Goal: Information Seeking & Learning: Learn about a topic

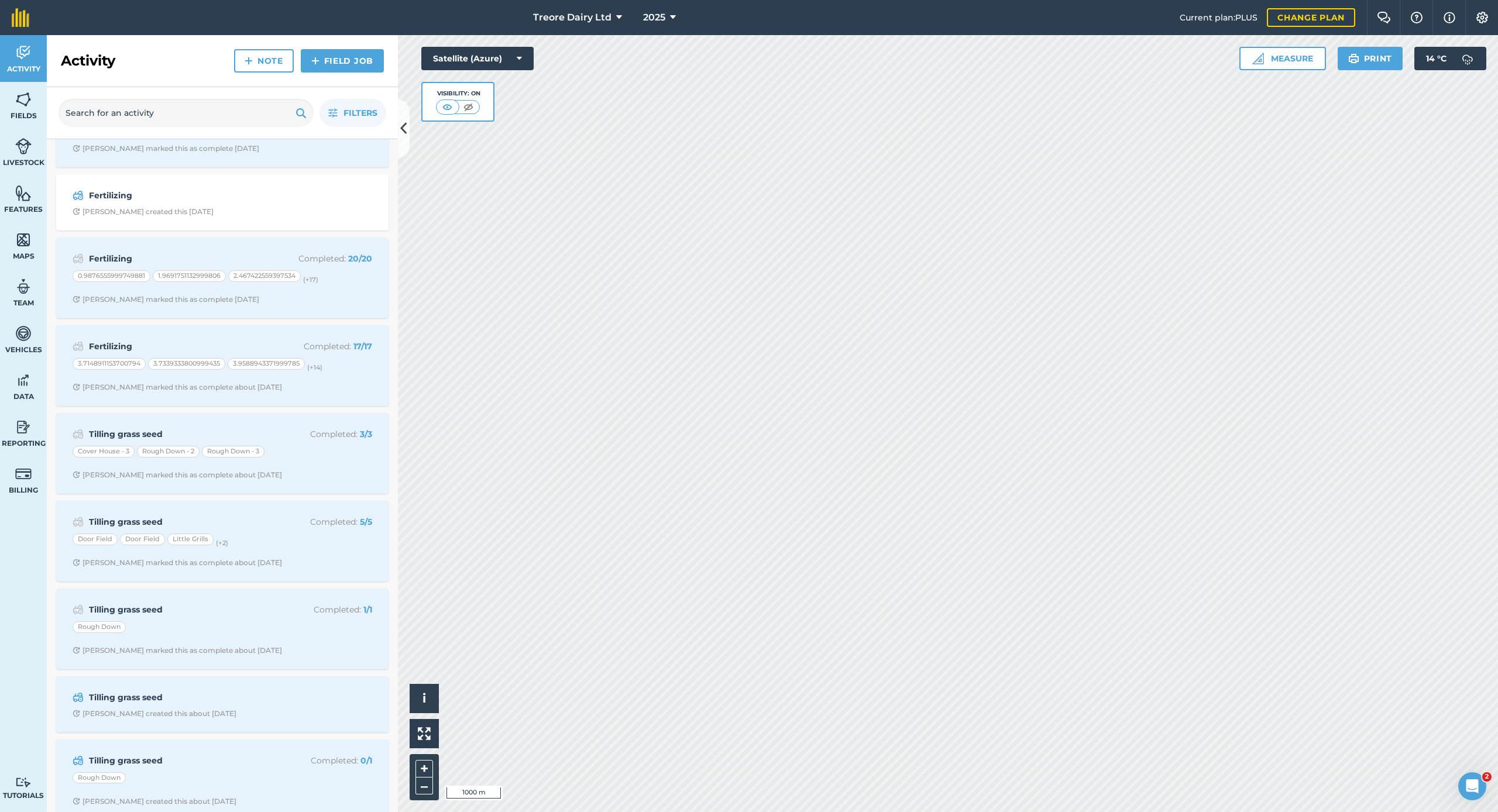
scroll to position [275, 0]
click at [242, 346] on strong "Fertilizing" at bounding box center [182, 345] width 186 height 13
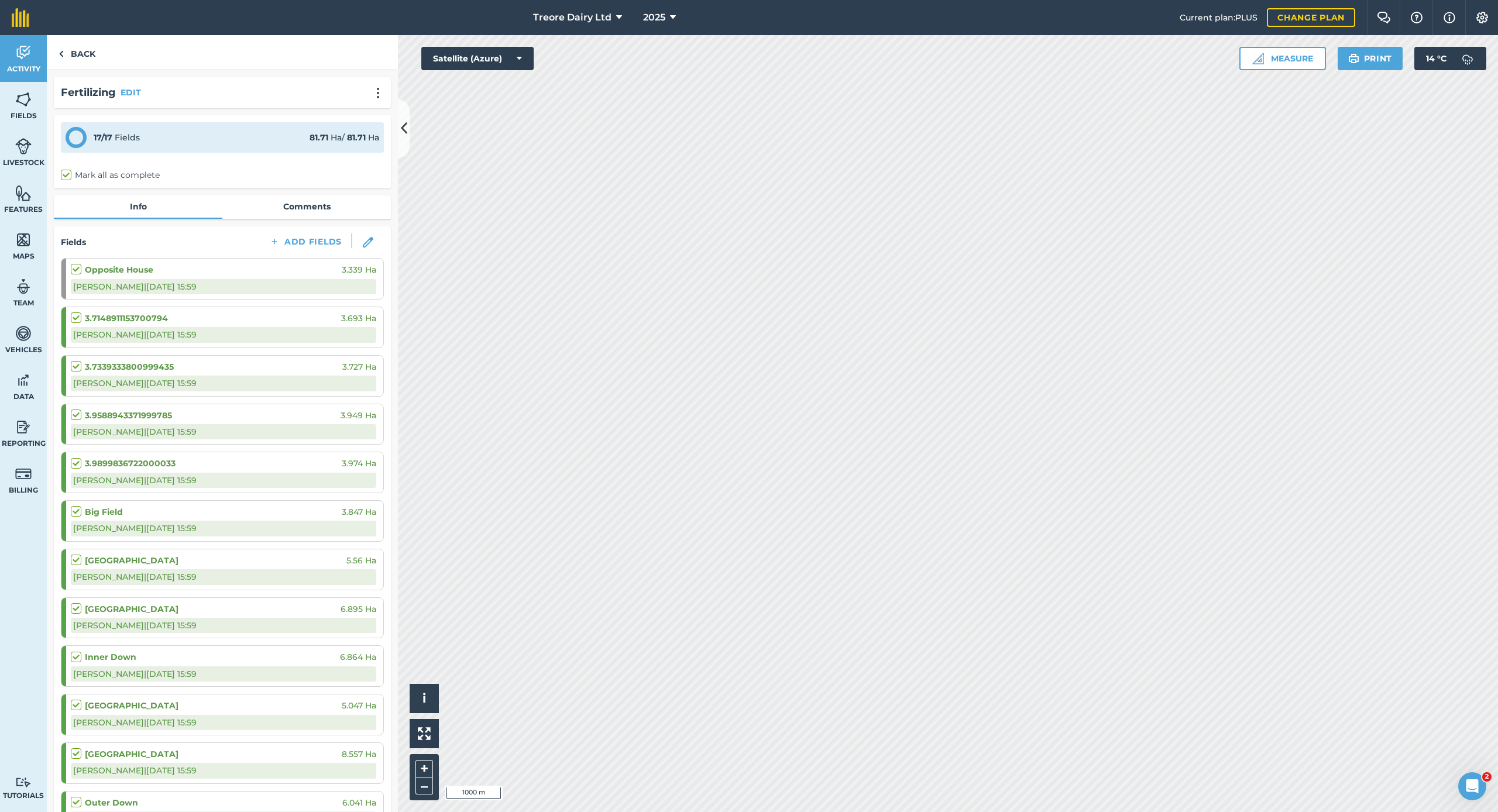
click at [230, 268] on div "Opposite House 3.339 Ha" at bounding box center [224, 269] width 306 height 13
click at [222, 280] on div "[PERSON_NAME] | [DATE] 15:59" at bounding box center [224, 286] width 306 height 15
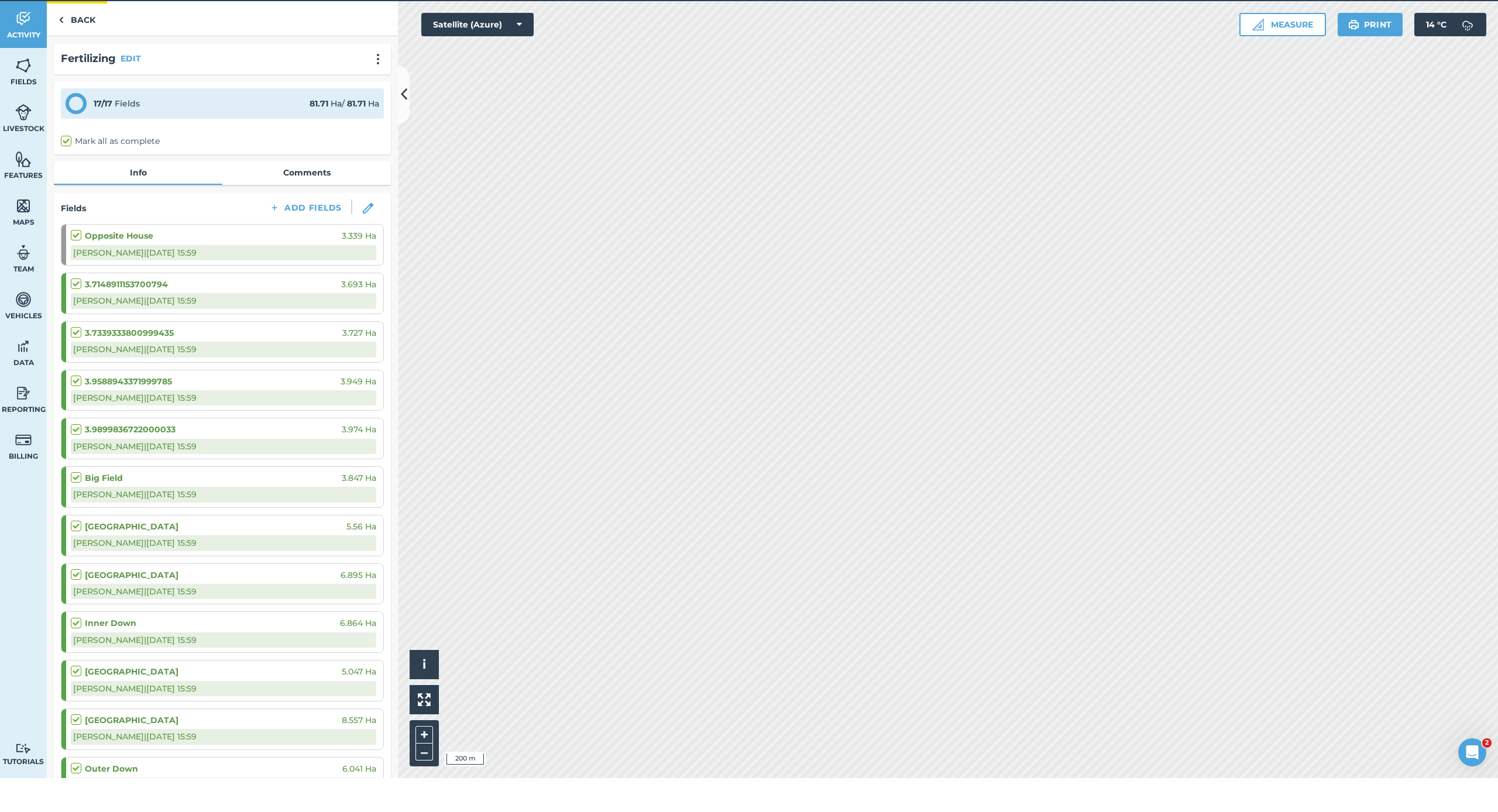
click at [91, 35] on link "Back" at bounding box center [77, 52] width 60 height 34
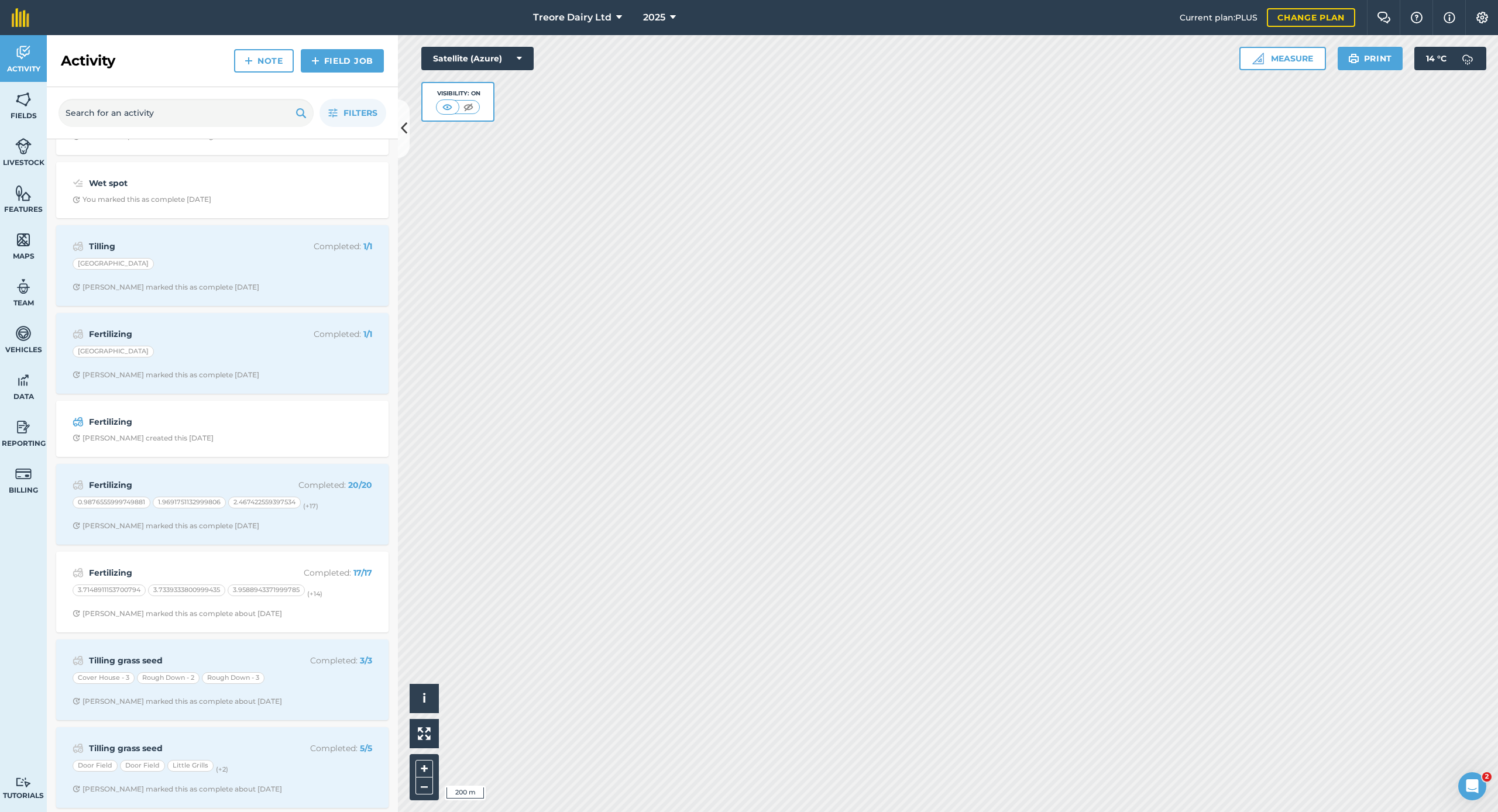
scroll to position [49, 0]
click at [161, 336] on strong "Fertilizing" at bounding box center [182, 333] width 186 height 13
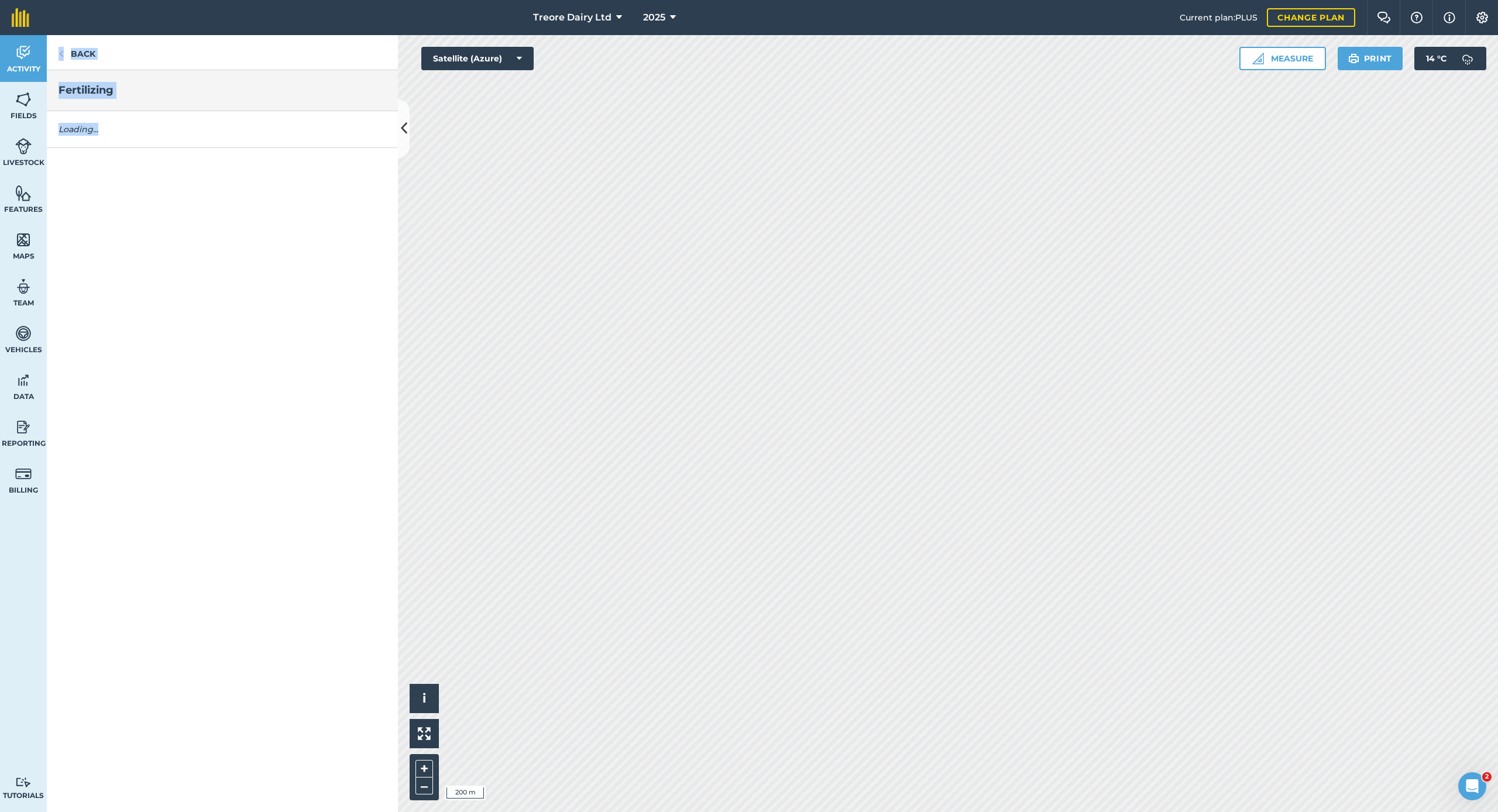
click at [161, 336] on div "Back Fertilizing Loading..." at bounding box center [222, 423] width 351 height 777
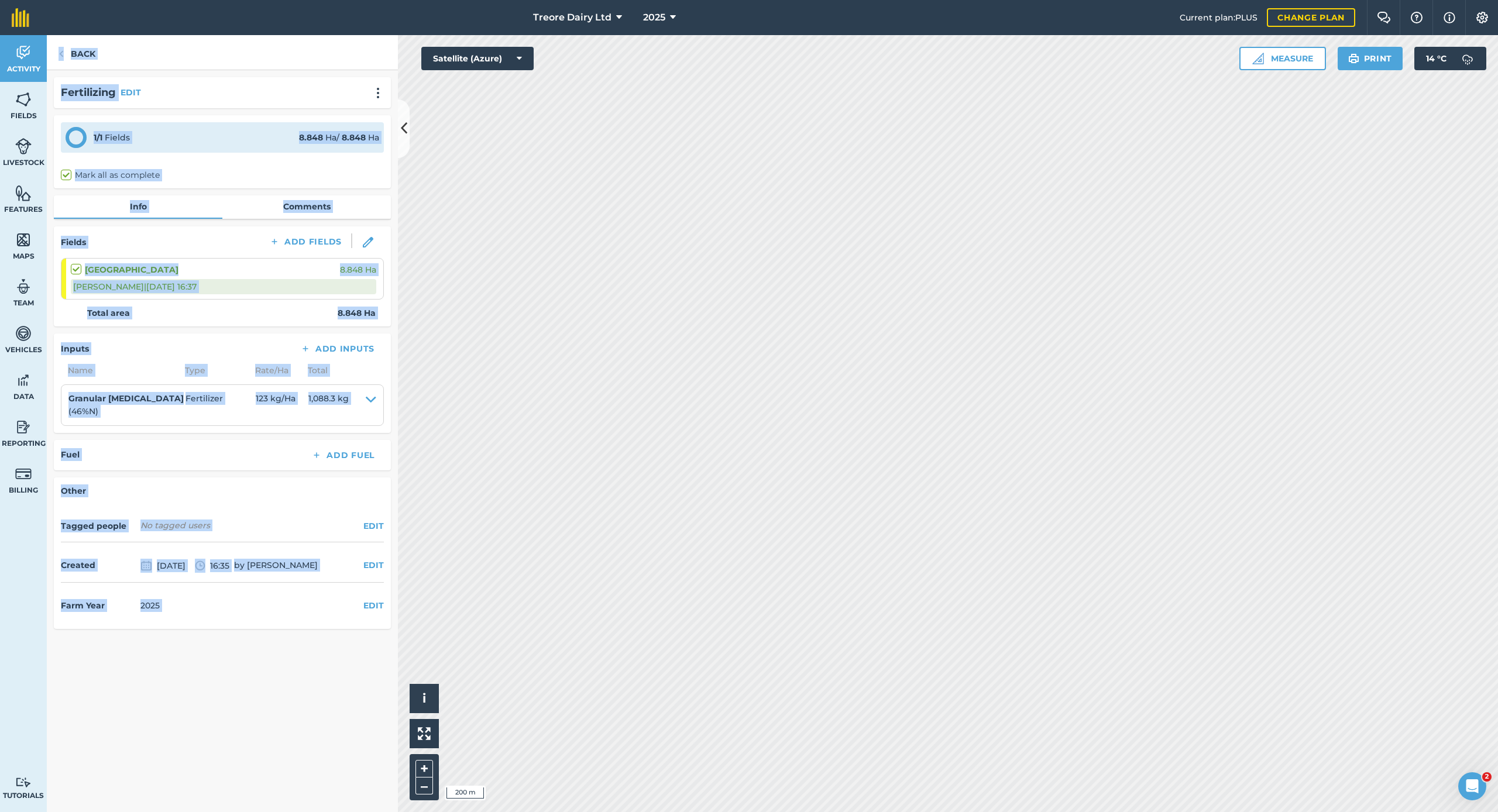
click at [162, 336] on div "Inputs Add Inputs Name Type Rate/ Ha Total Granular [MEDICAL_DATA] ( 46 % N ) F…" at bounding box center [222, 383] width 337 height 99
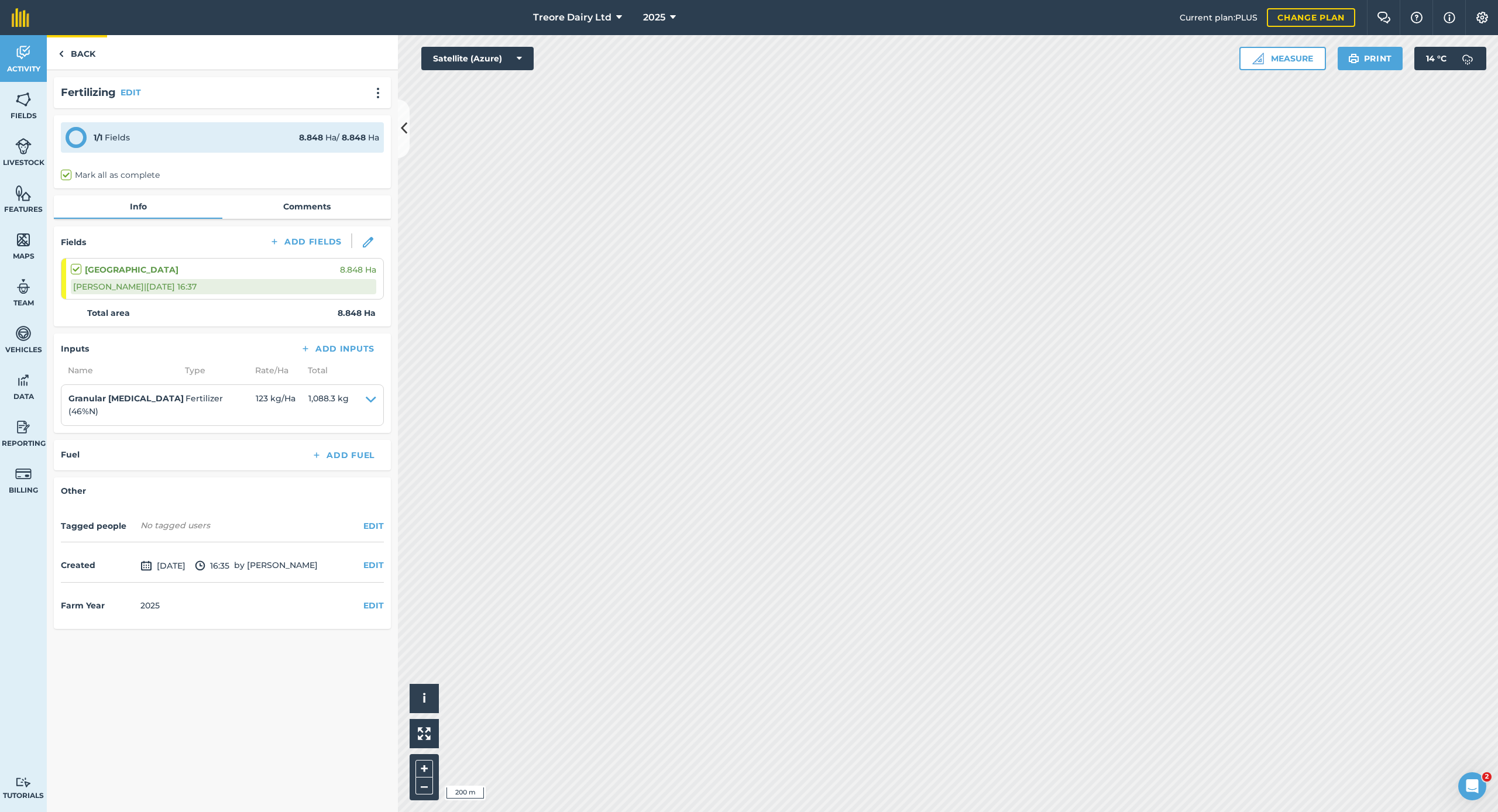
click at [86, 49] on link "Back" at bounding box center [77, 52] width 60 height 34
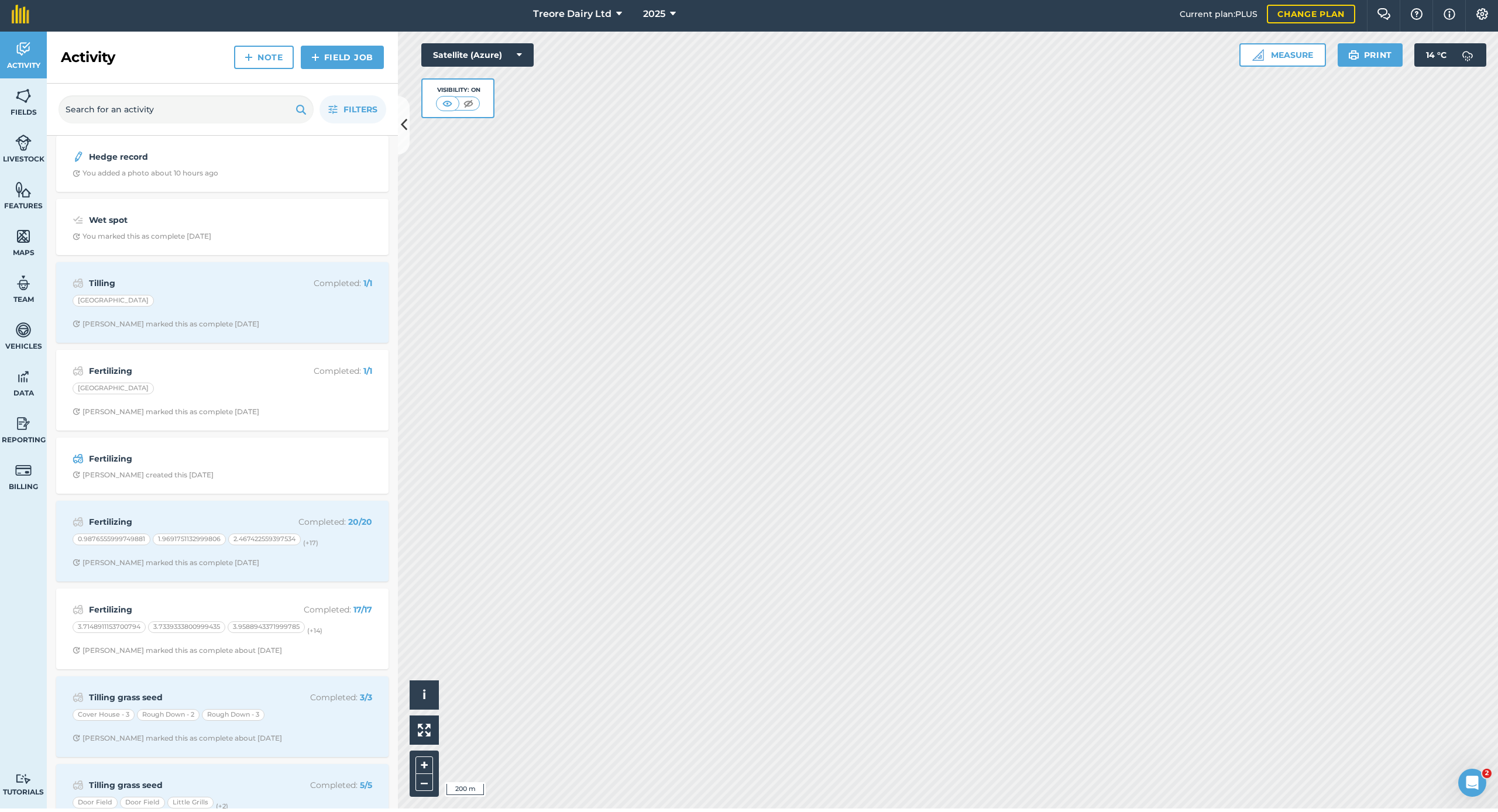
scroll to position [9, 0]
click at [172, 439] on div "Fertilizing [PERSON_NAME] created this [DATE]" at bounding box center [223, 467] width 332 height 57
click at [171, 454] on strong "Fertilizing" at bounding box center [182, 460] width 186 height 13
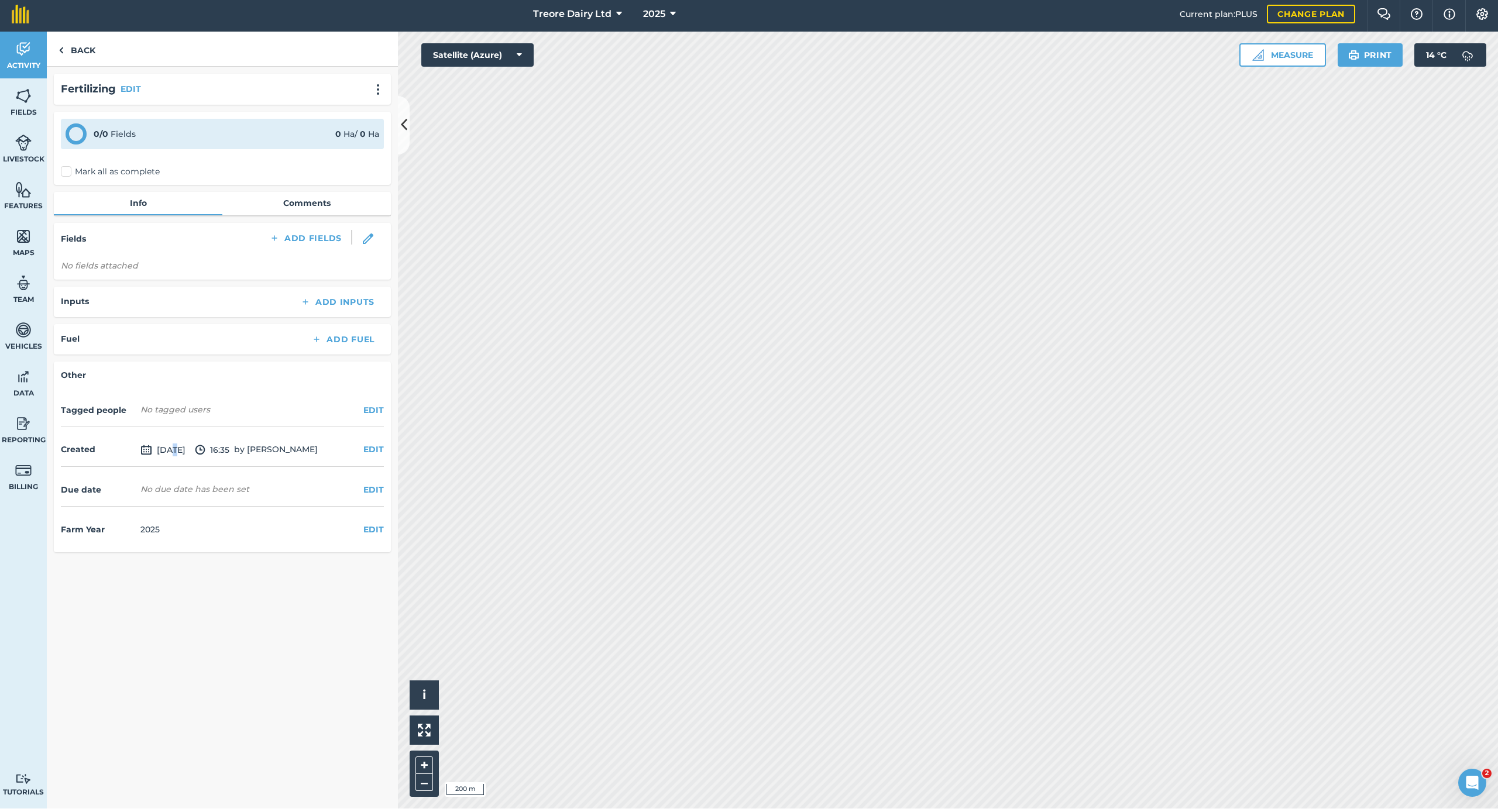
click at [171, 452] on span "[DATE]" at bounding box center [163, 453] width 45 height 14
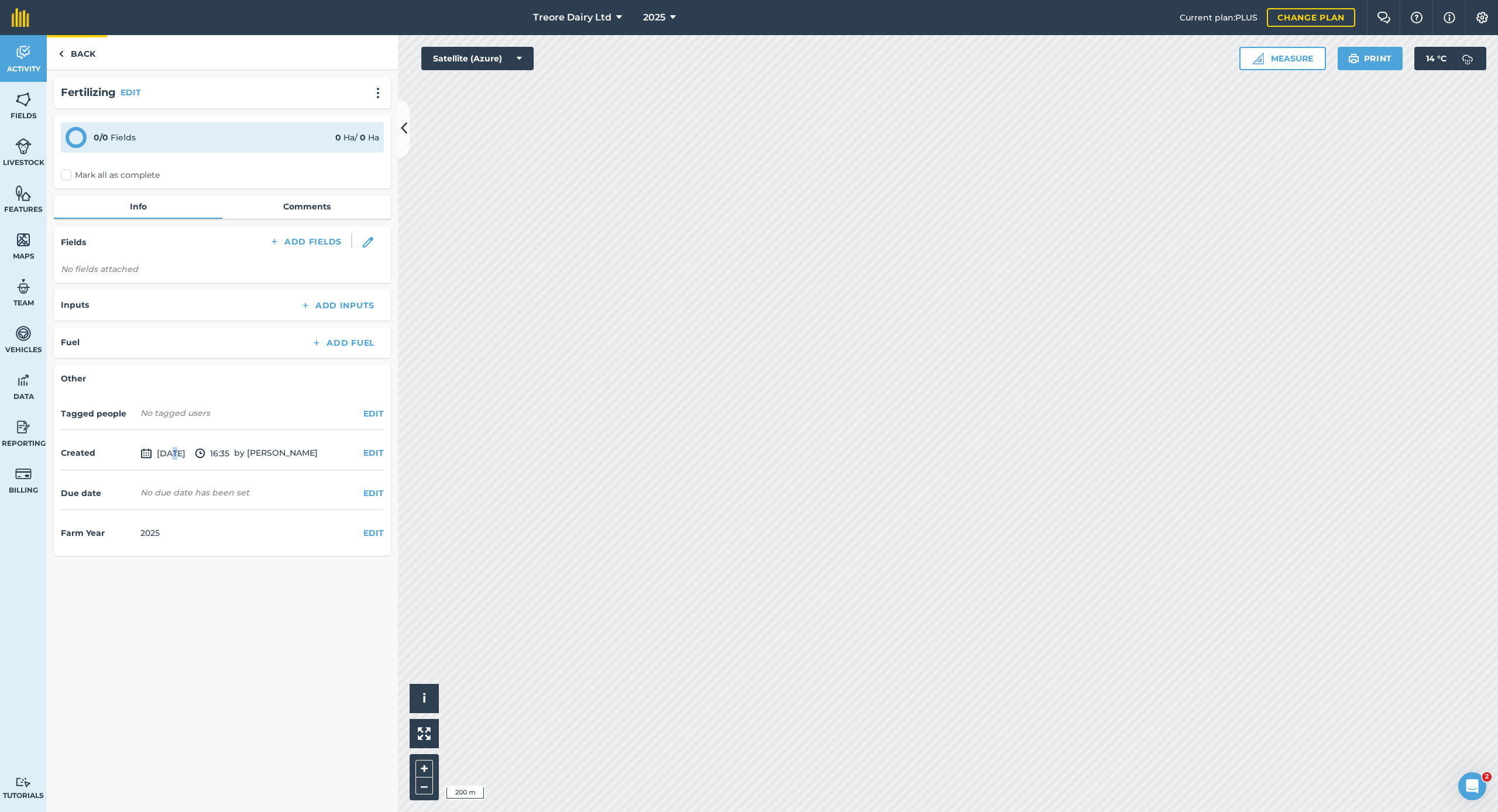
click at [67, 49] on link "Back" at bounding box center [77, 52] width 60 height 34
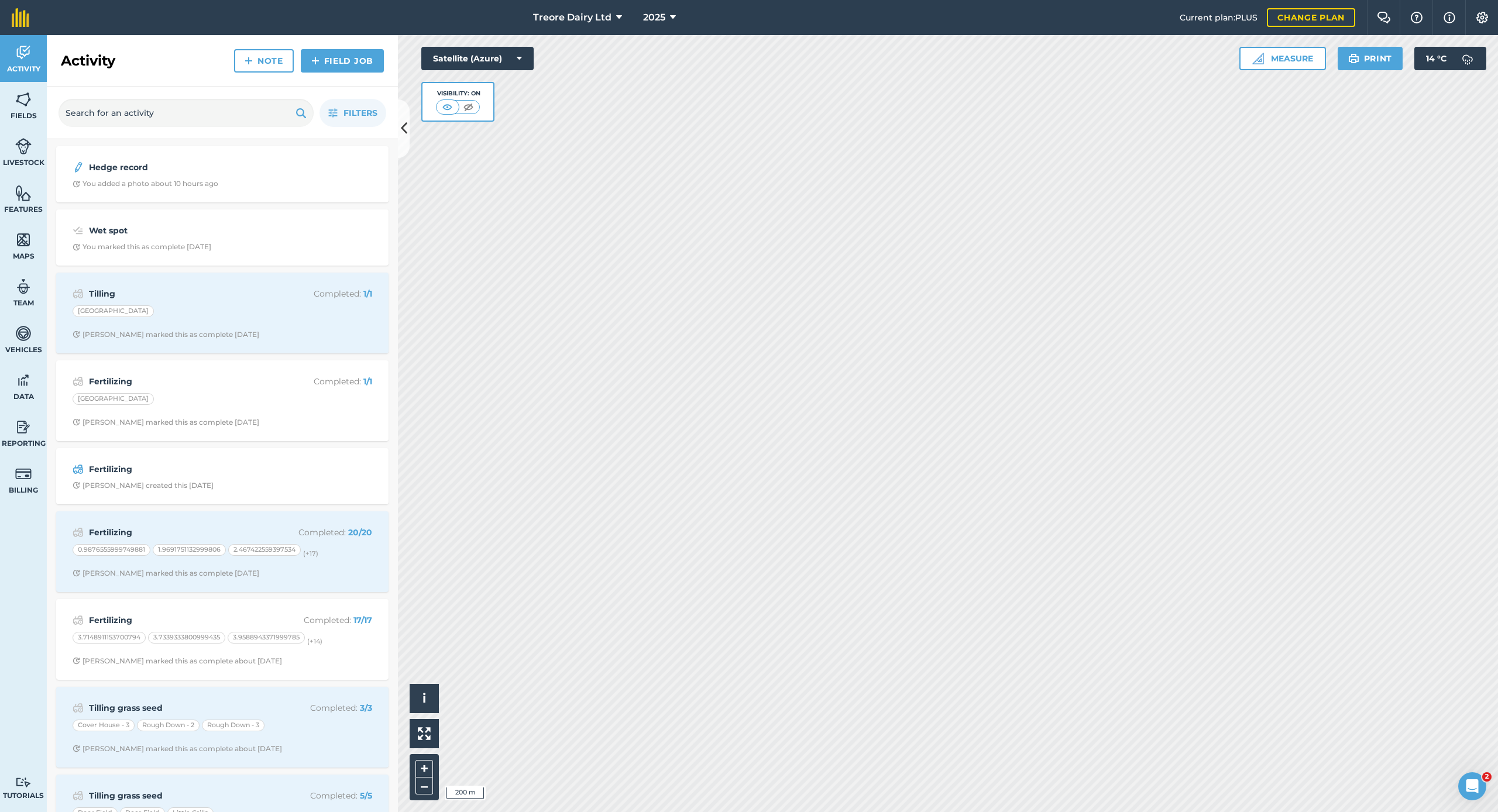
click at [203, 527] on strong "Fertilizing" at bounding box center [182, 532] width 186 height 13
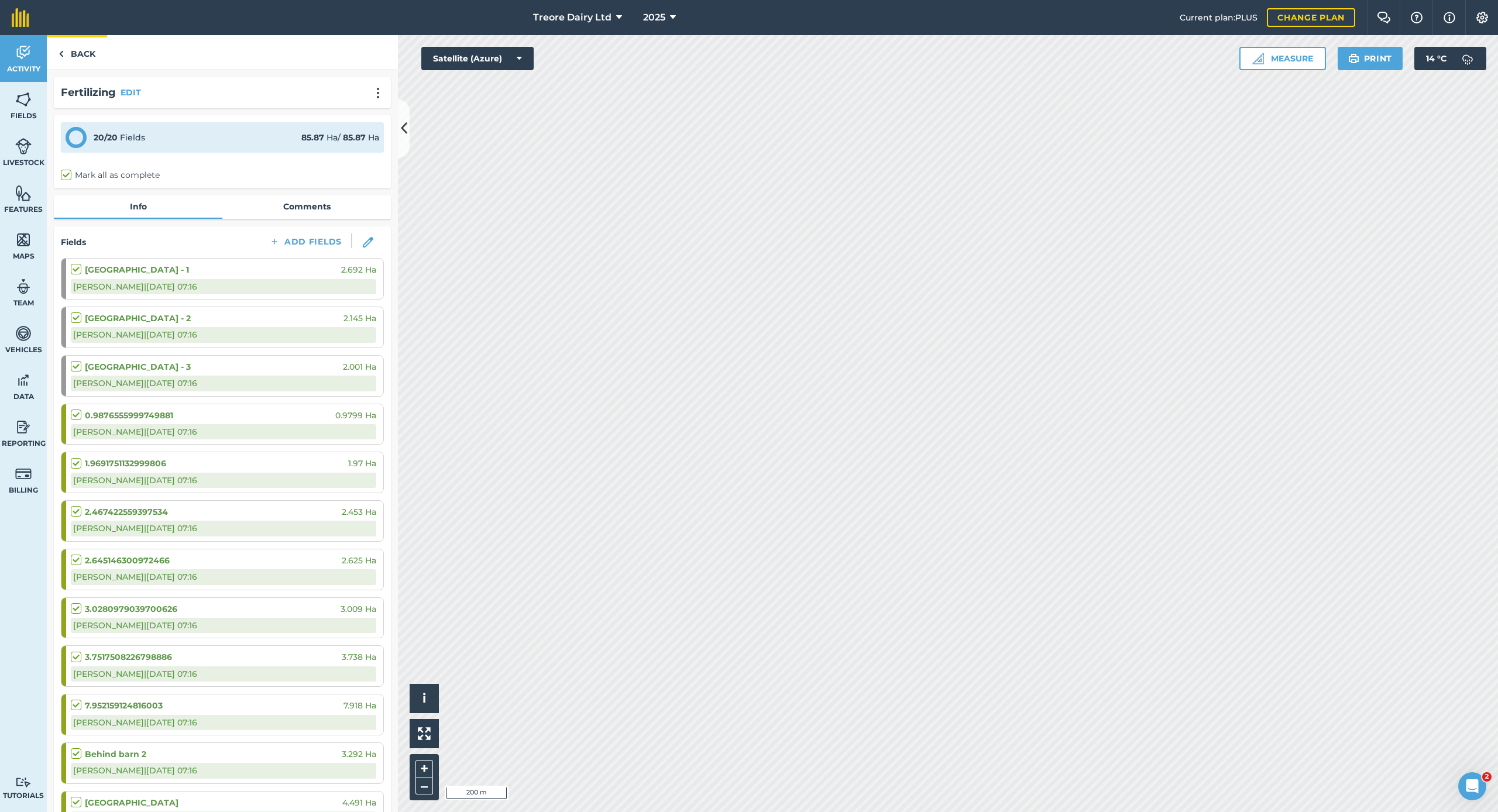
click at [84, 56] on link "Back" at bounding box center [77, 52] width 60 height 34
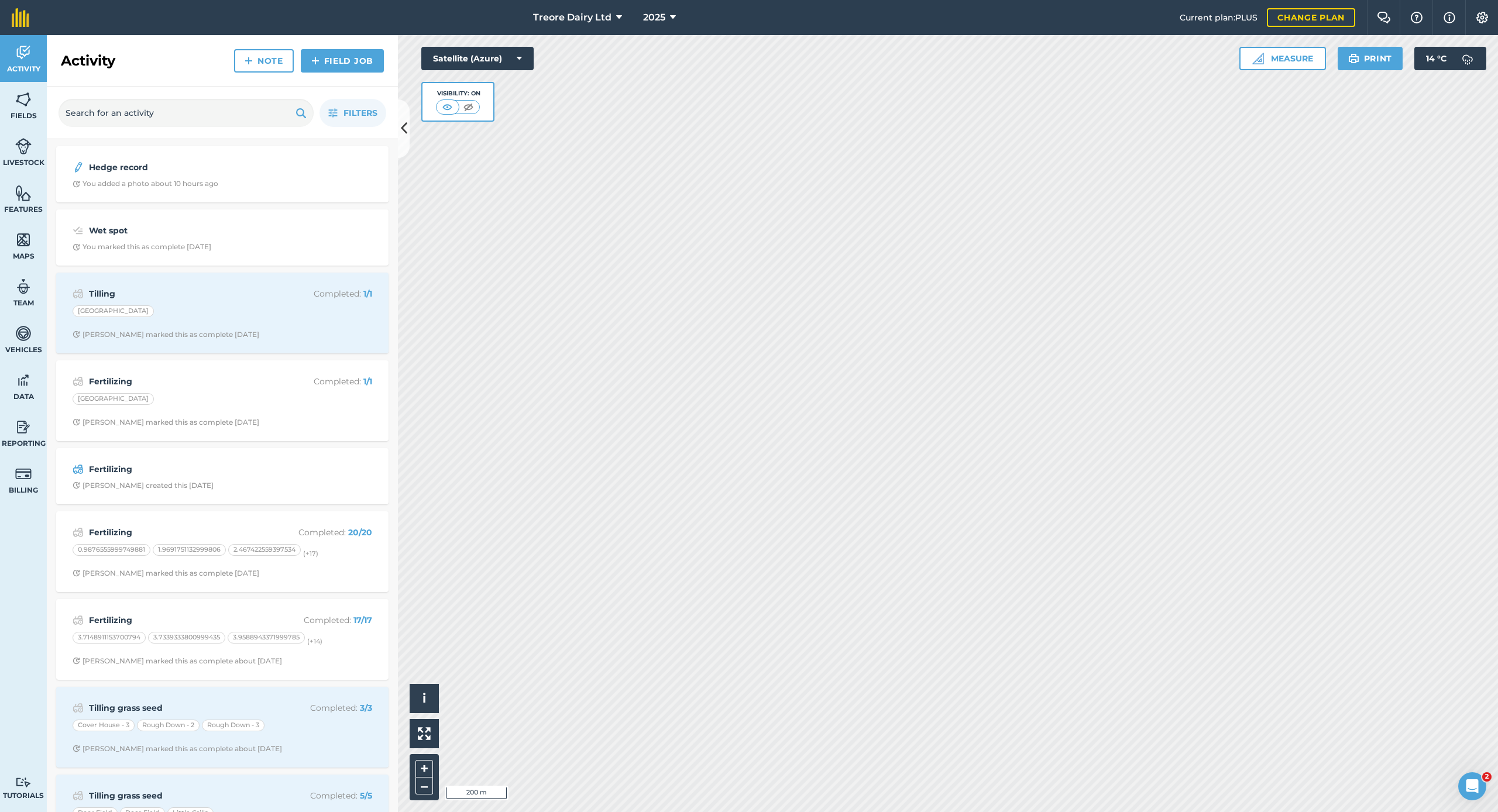
scroll to position [4, 0]
click at [179, 529] on strong "Fertilizing" at bounding box center [182, 528] width 186 height 13
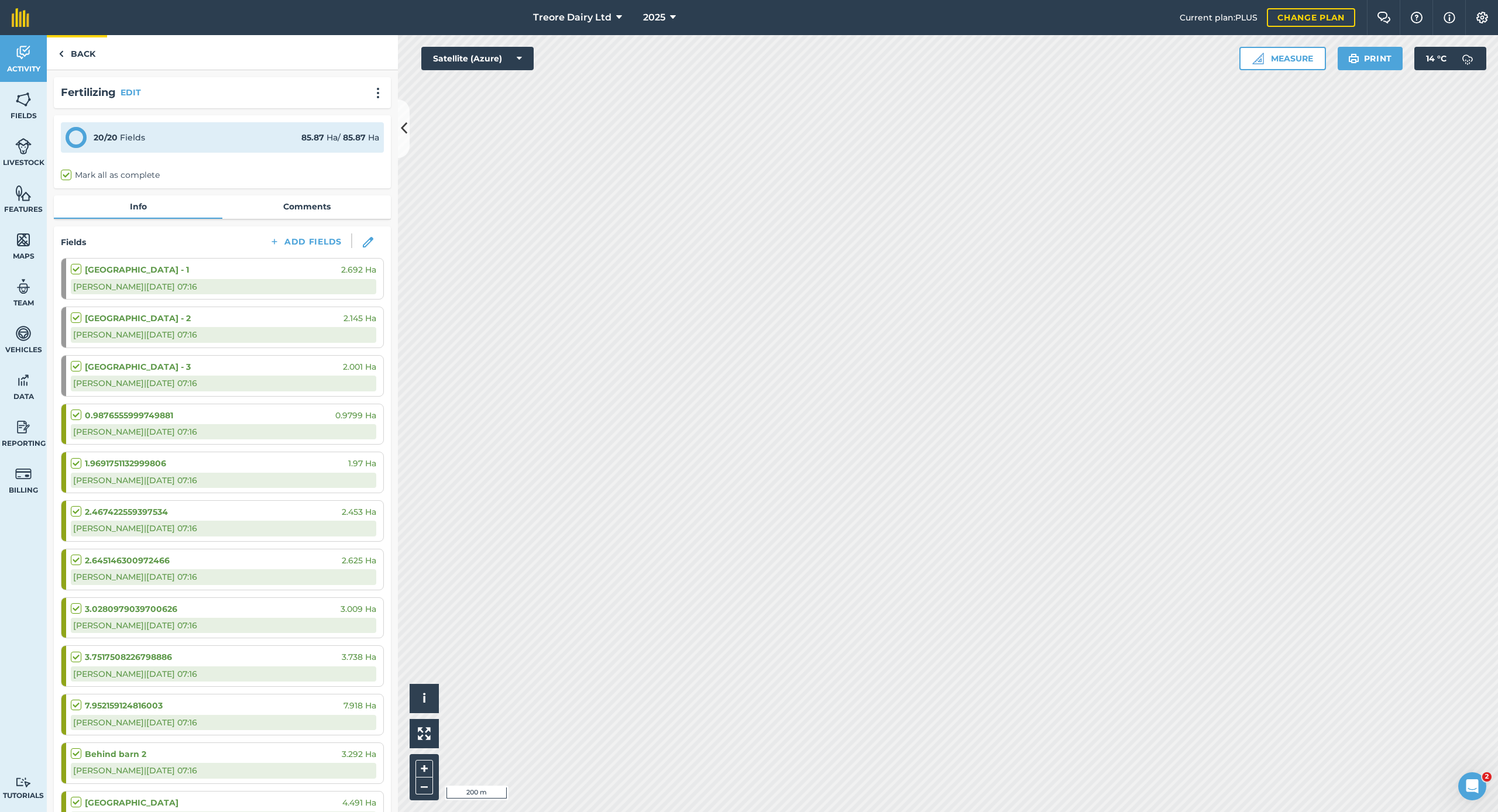
click at [77, 57] on link "Back" at bounding box center [77, 52] width 60 height 34
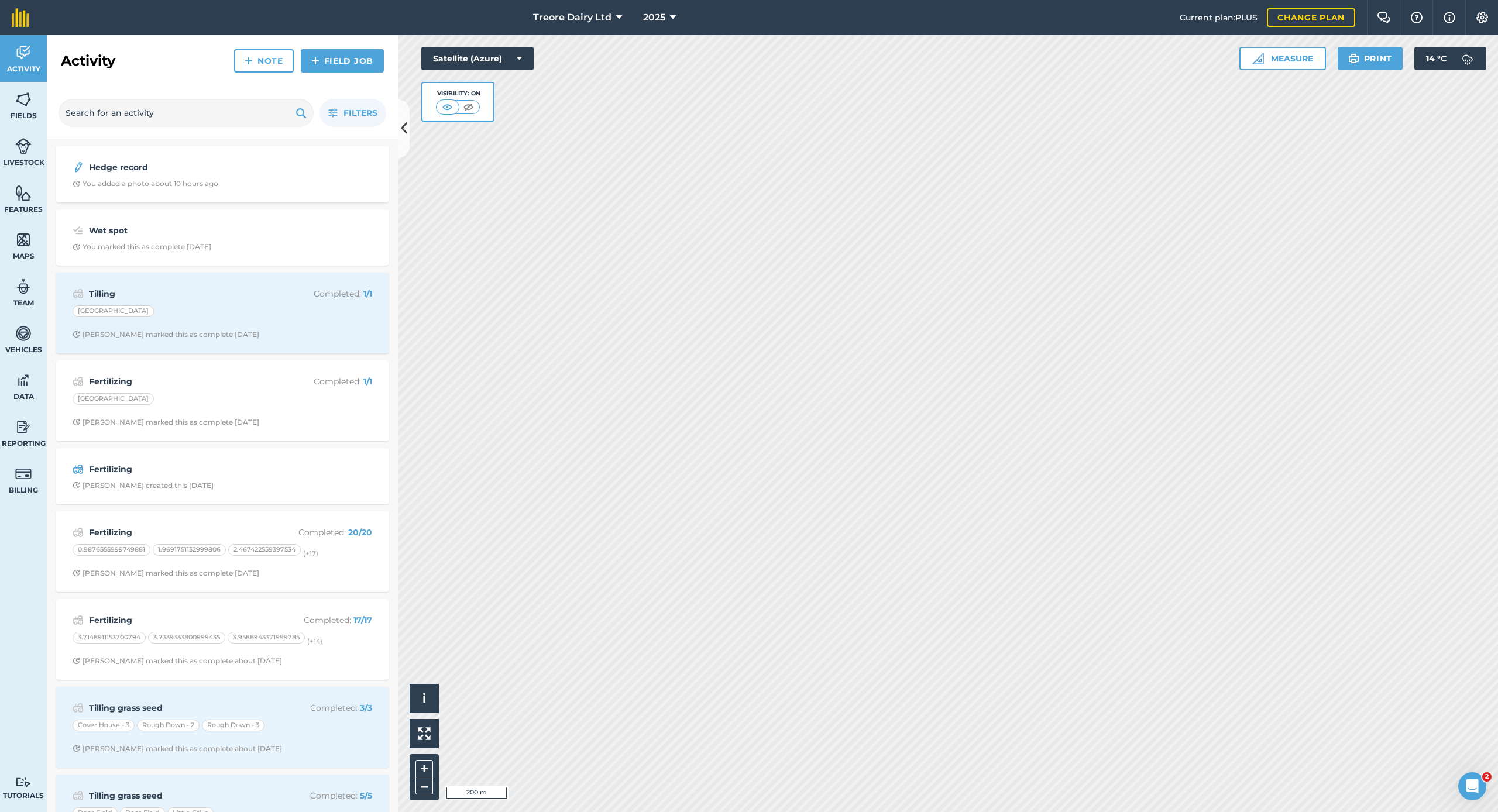
click at [211, 621] on strong "Fertilizing" at bounding box center [182, 620] width 186 height 13
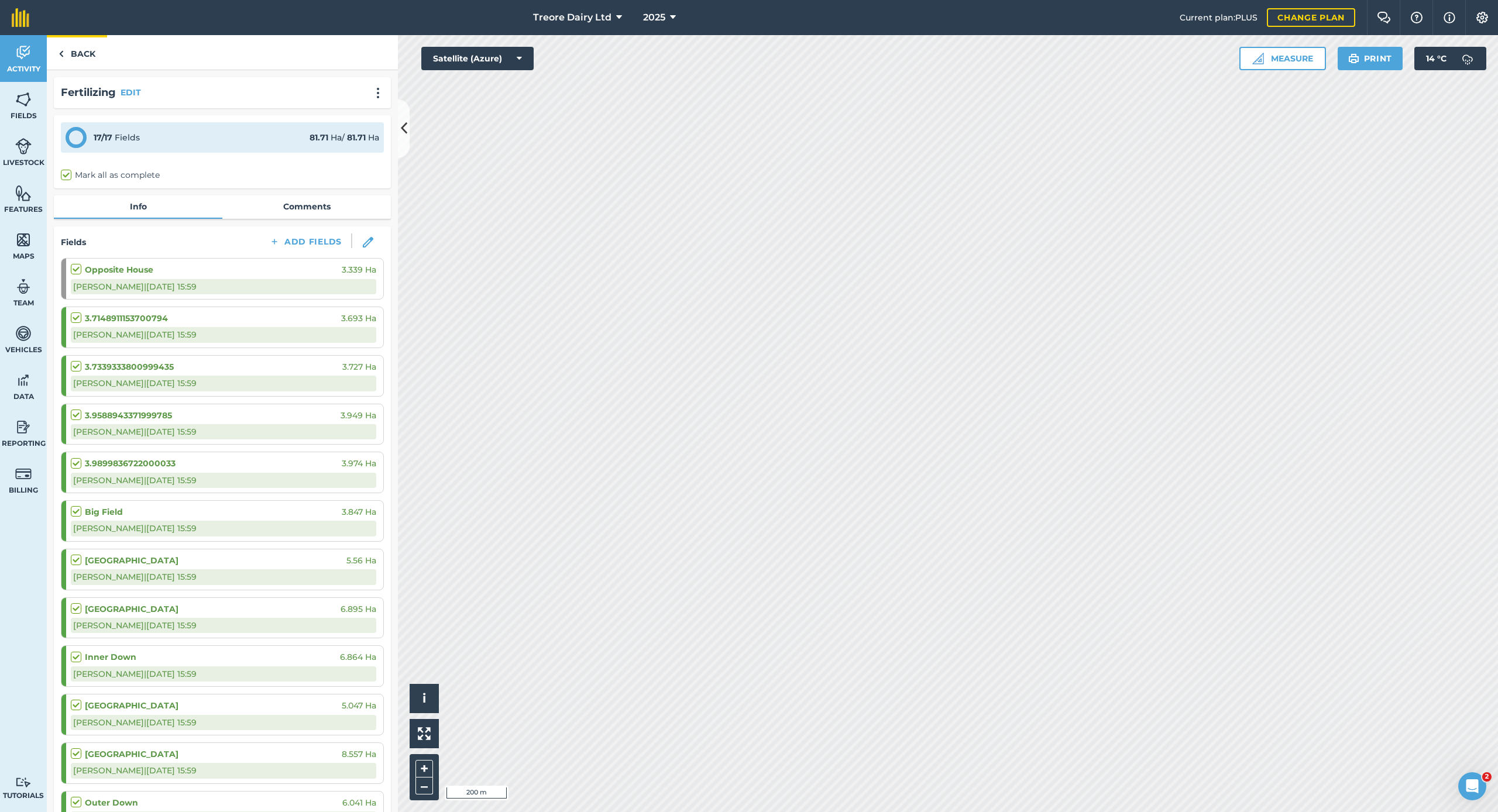
click at [73, 53] on link "Back" at bounding box center [77, 52] width 60 height 34
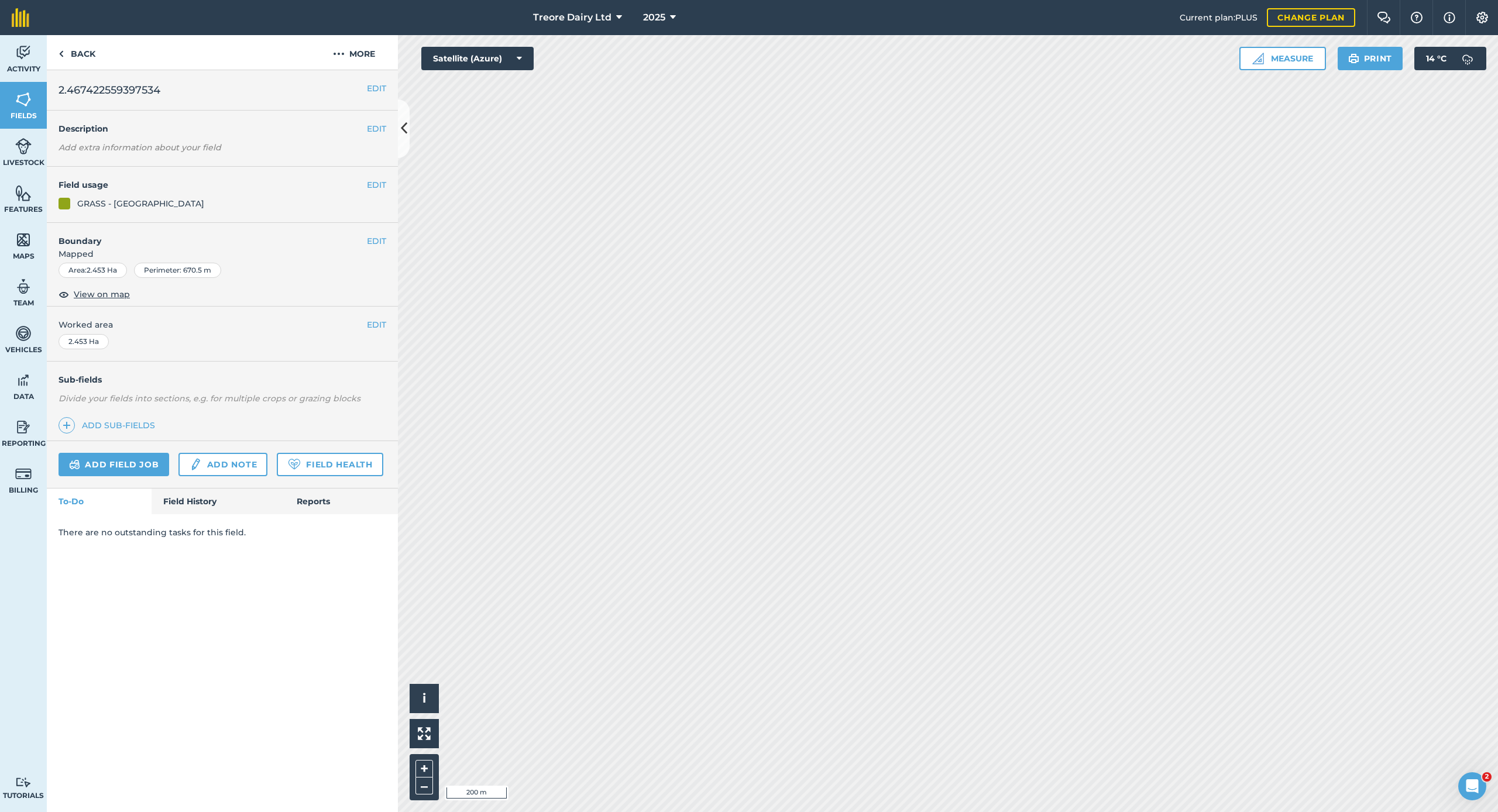
click at [190, 502] on link "Field History" at bounding box center [218, 501] width 133 height 26
click at [186, 498] on link "Field History" at bounding box center [218, 501] width 133 height 26
click at [186, 505] on link "Field History" at bounding box center [218, 501] width 133 height 26
click at [207, 497] on link "Field History" at bounding box center [218, 501] width 133 height 26
click at [181, 498] on link "Field History" at bounding box center [218, 501] width 133 height 26
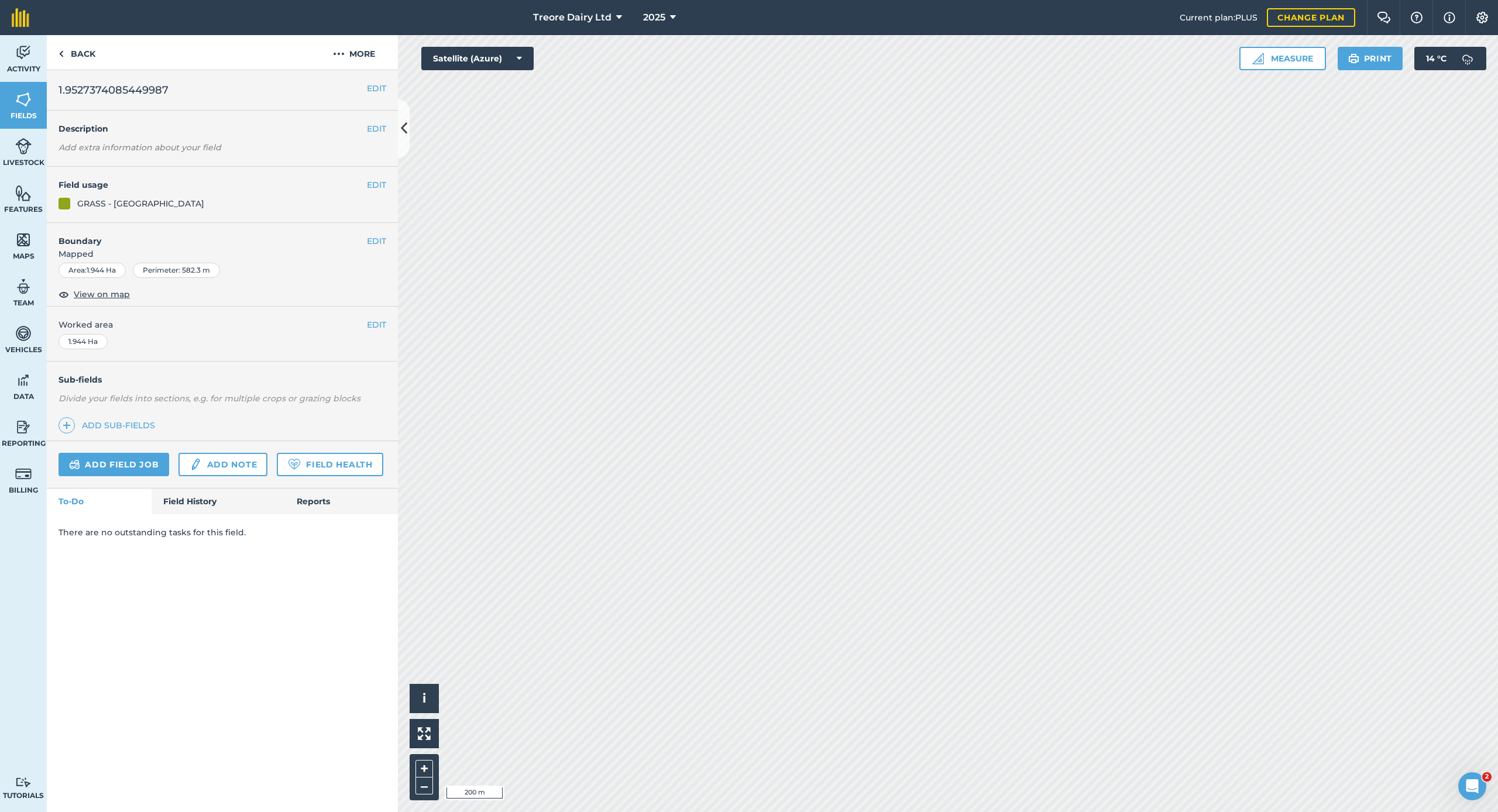
click at [212, 498] on link "Field History" at bounding box center [218, 501] width 133 height 26
click at [178, 502] on link "Field History" at bounding box center [218, 501] width 133 height 26
click at [234, 514] on div "There are no outstanding tasks for this field." at bounding box center [222, 532] width 351 height 36
click at [212, 503] on link "Field History" at bounding box center [218, 501] width 133 height 26
click at [224, 508] on link "Field History" at bounding box center [218, 501] width 133 height 26
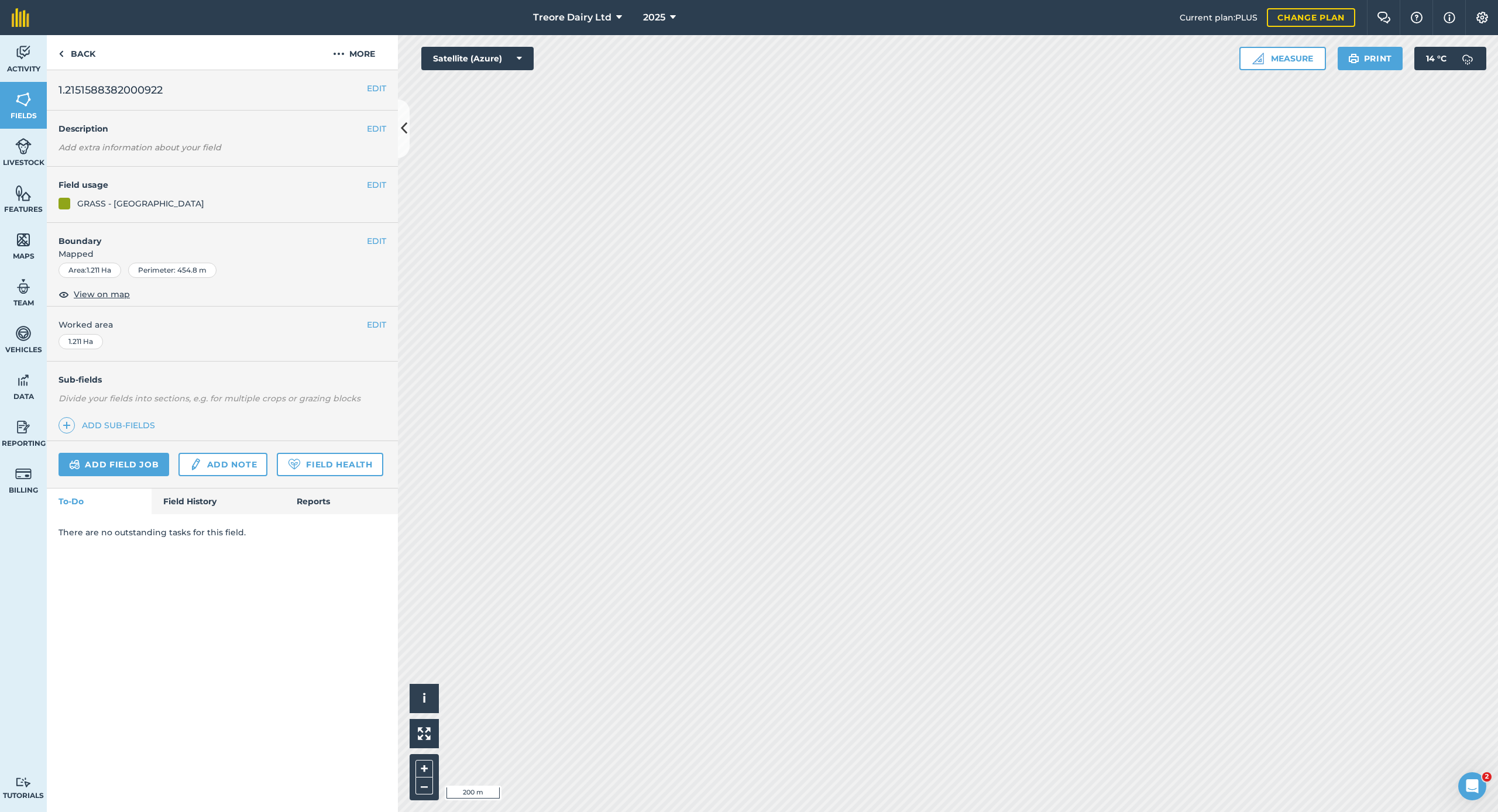
click at [192, 505] on link "Field History" at bounding box center [218, 501] width 133 height 26
click at [182, 505] on link "Field History" at bounding box center [218, 501] width 133 height 26
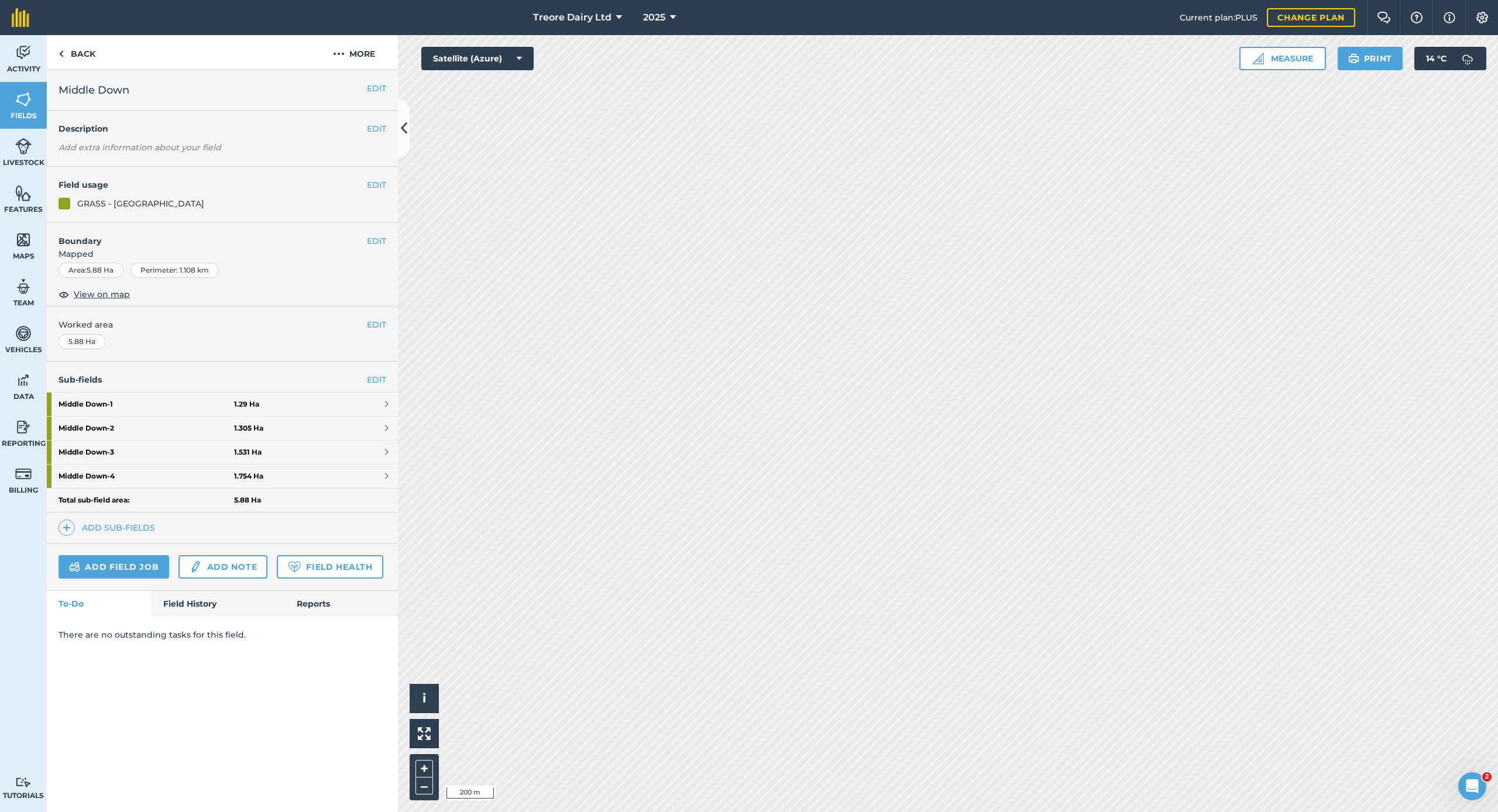
click at [184, 611] on link "Field History" at bounding box center [218, 603] width 133 height 26
click at [186, 598] on link "Field History" at bounding box center [218, 603] width 133 height 26
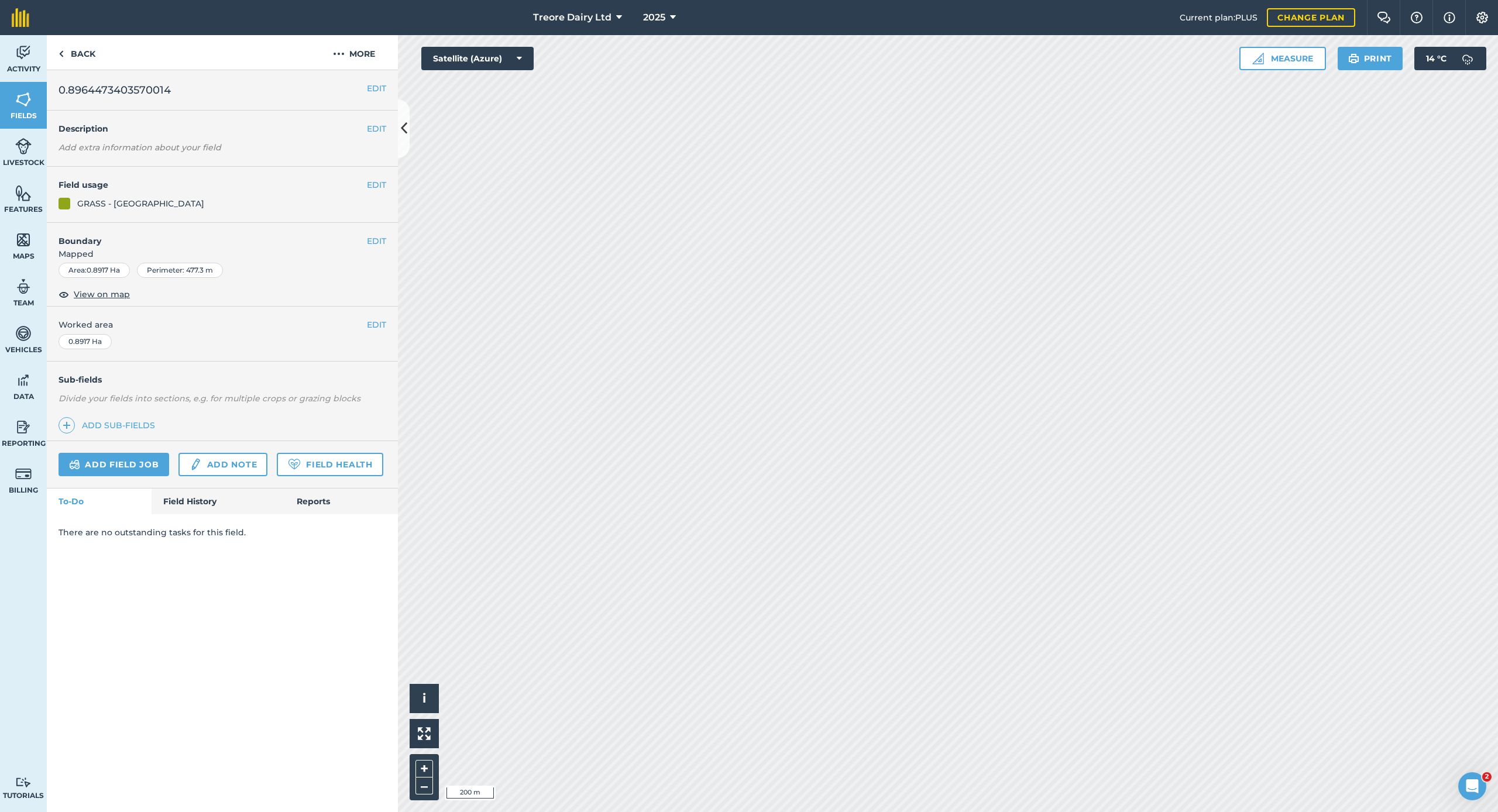
click at [220, 490] on link "Field History" at bounding box center [218, 501] width 133 height 26
click at [205, 492] on link "Field History" at bounding box center [218, 501] width 133 height 26
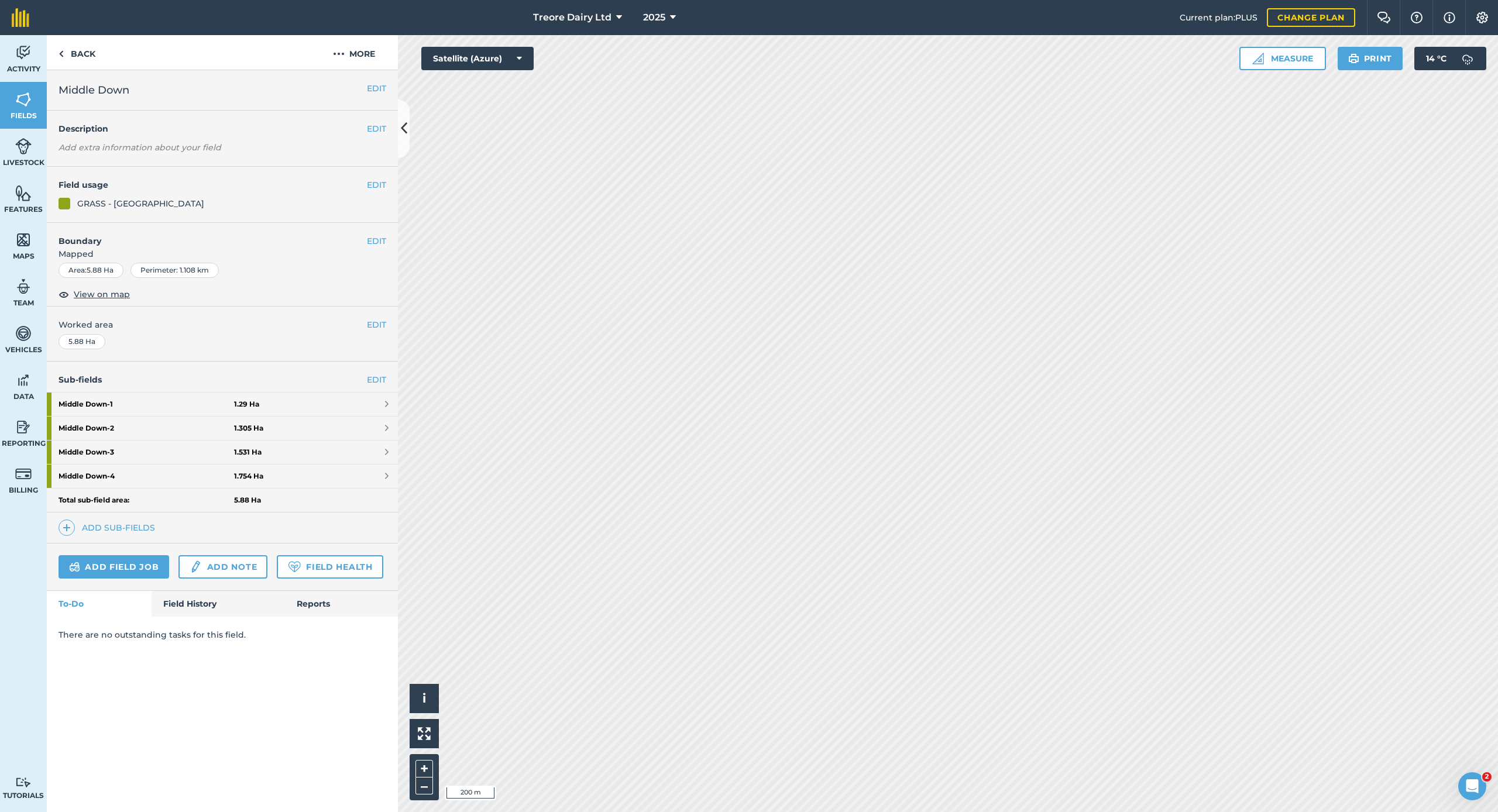
click at [218, 603] on link "Field History" at bounding box center [218, 603] width 133 height 26
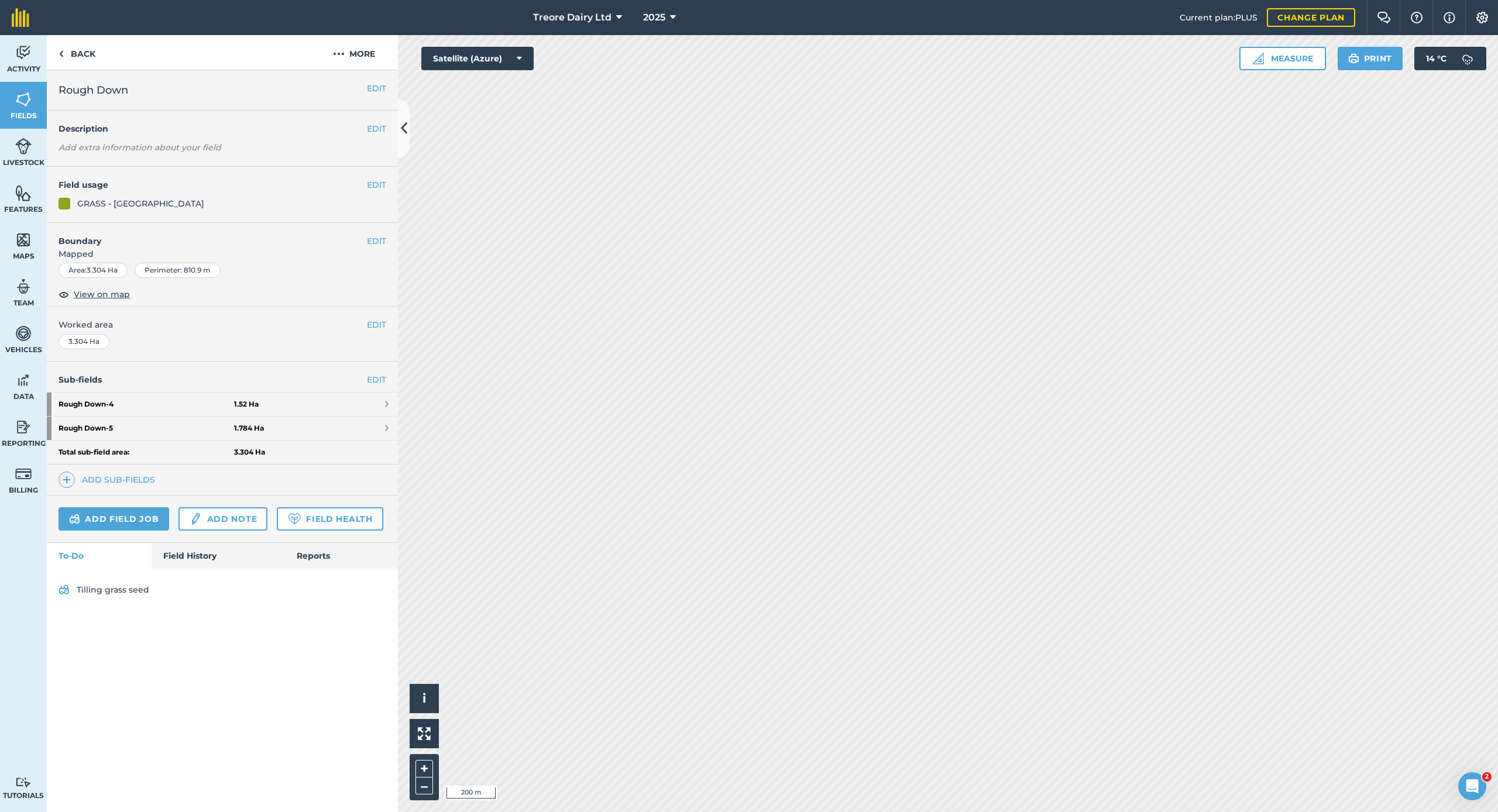
click at [214, 556] on link "Field History" at bounding box center [218, 556] width 133 height 26
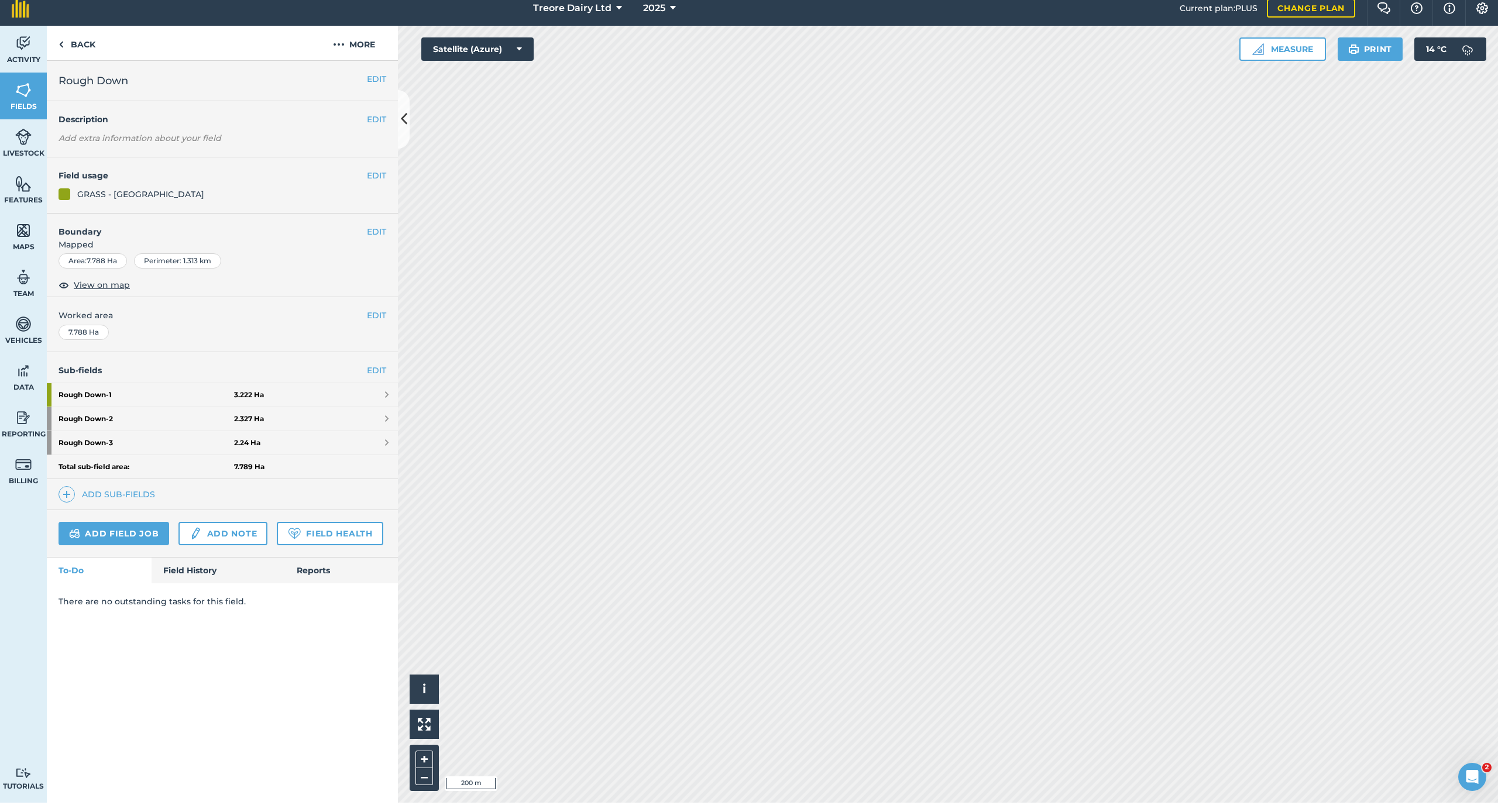
click at [213, 571] on link "Field History" at bounding box center [218, 580] width 133 height 26
click at [200, 569] on link "Field History" at bounding box center [218, 580] width 133 height 26
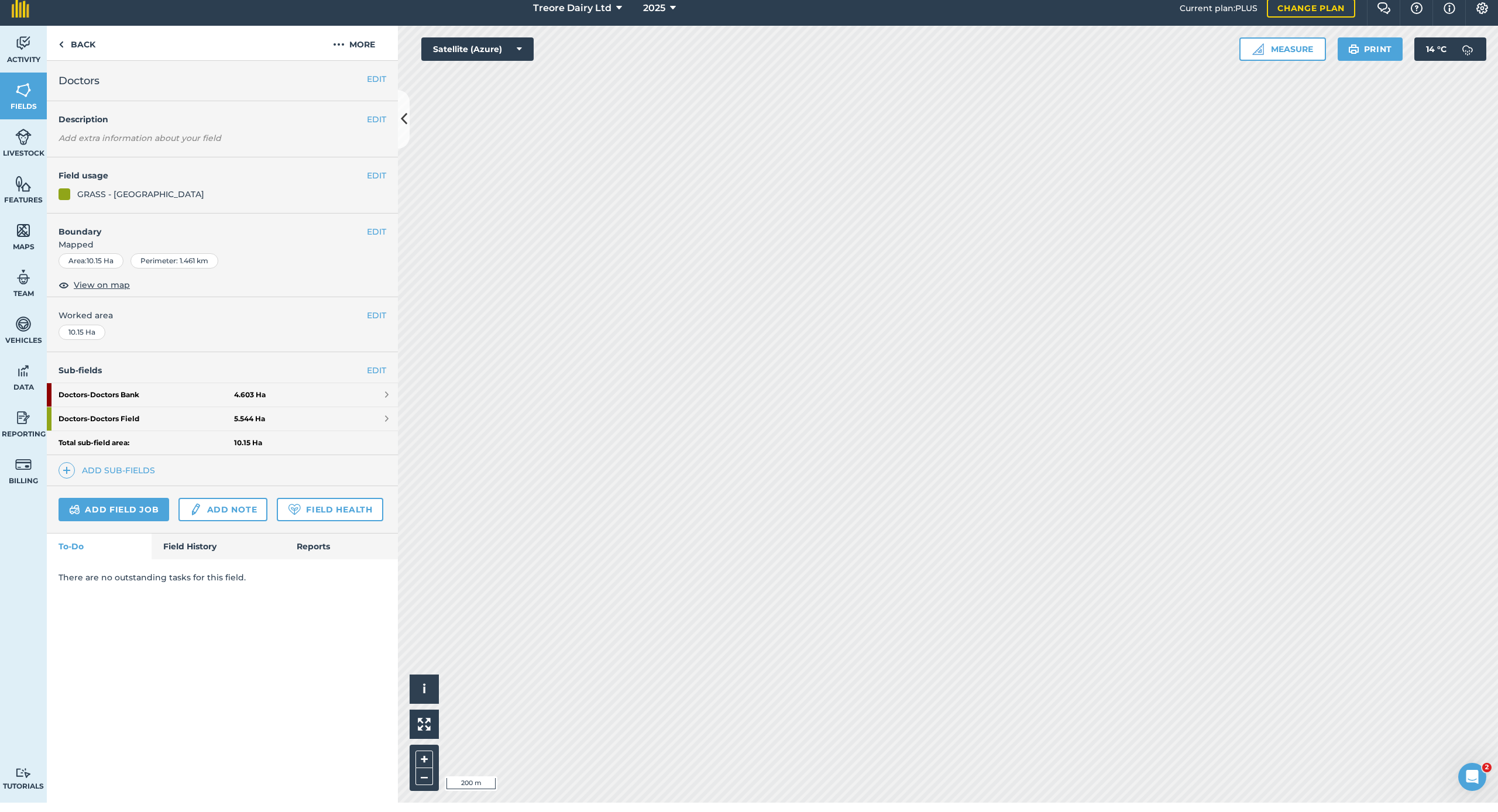
click at [203, 550] on link "Field History" at bounding box center [218, 556] width 133 height 26
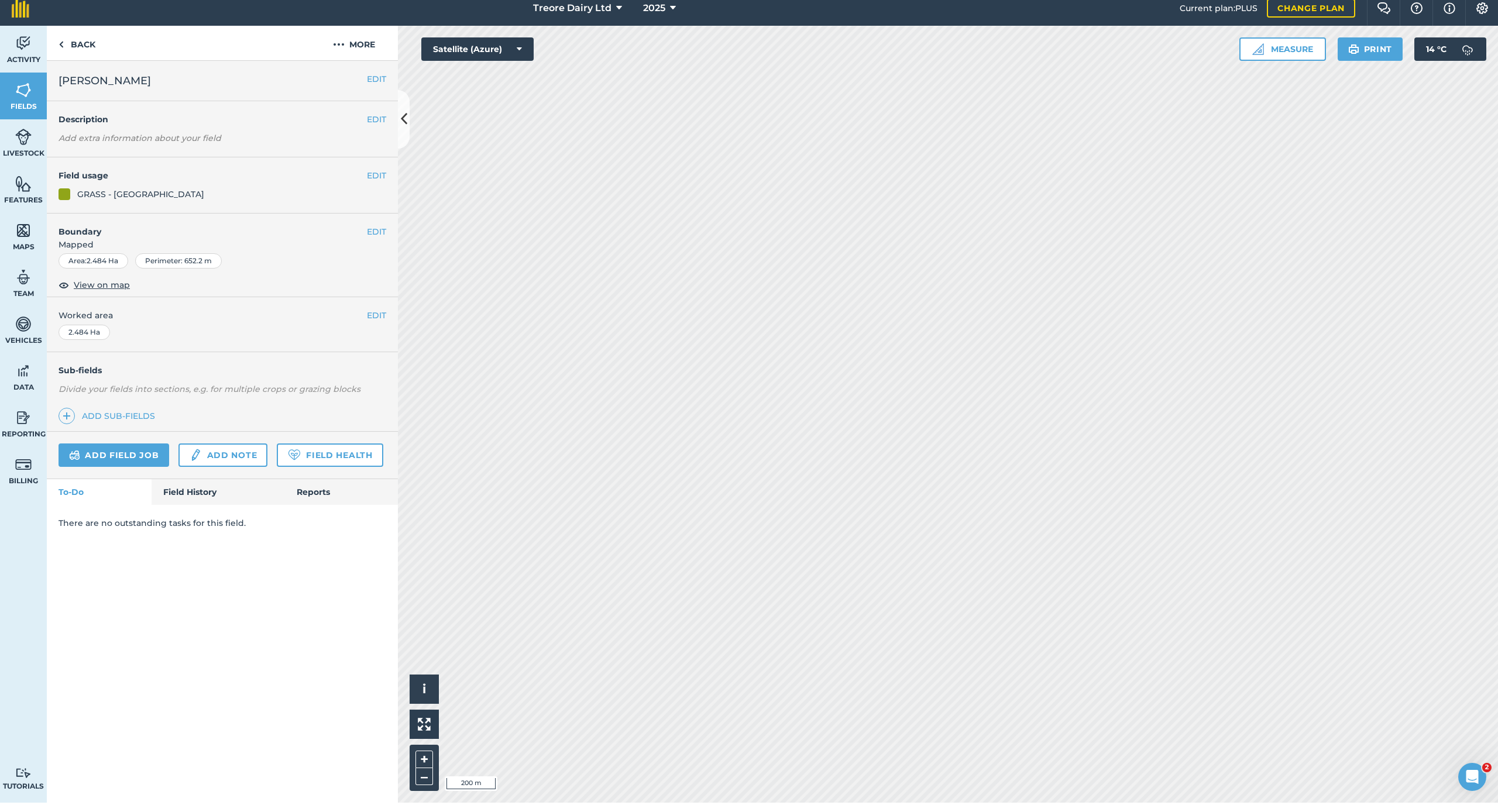
click at [217, 498] on link "Field History" at bounding box center [218, 501] width 133 height 26
click at [227, 489] on link "Field History" at bounding box center [218, 501] width 133 height 26
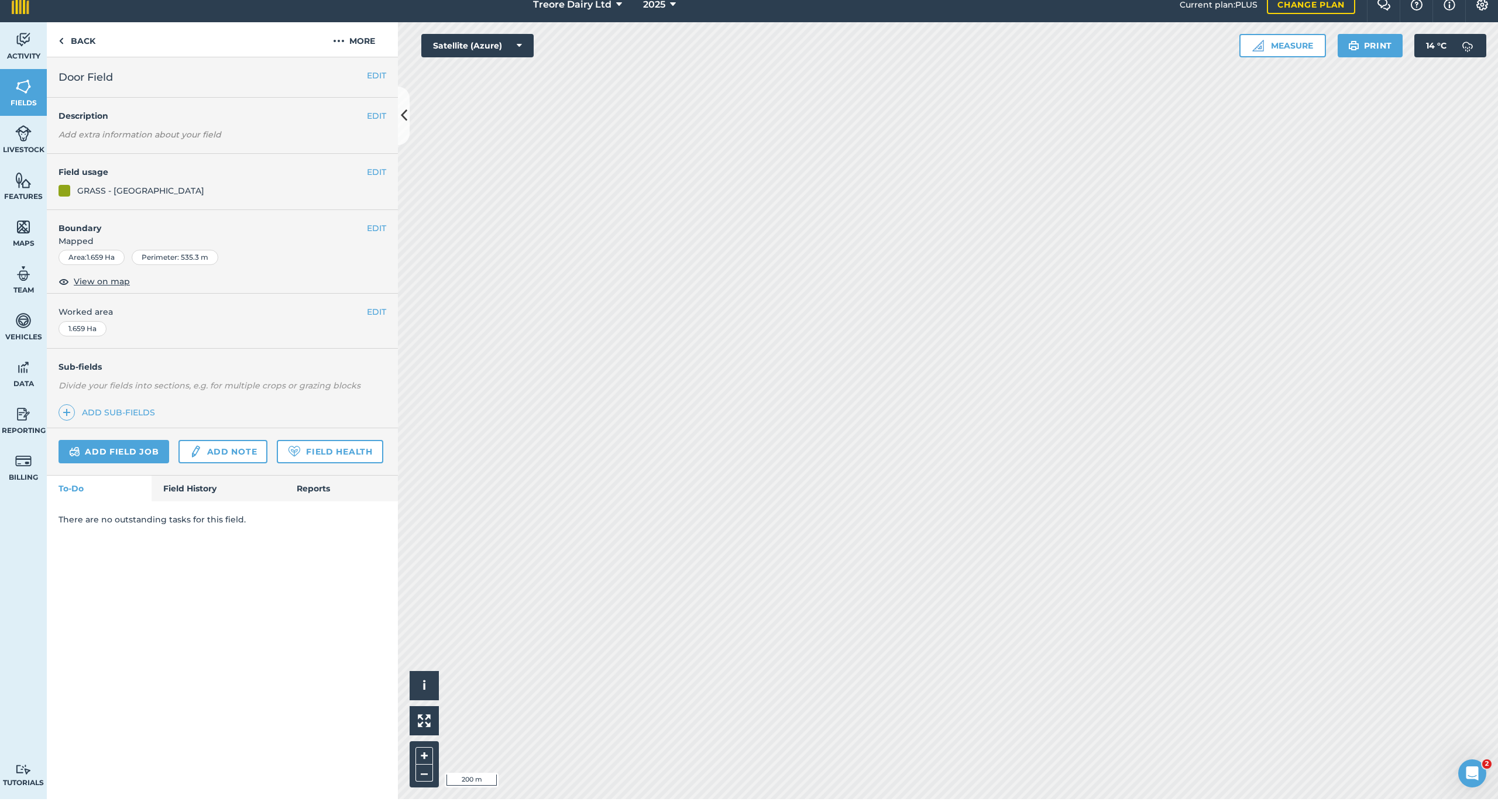
click at [190, 497] on link "Field History" at bounding box center [218, 501] width 133 height 26
click at [188, 489] on link "Field History" at bounding box center [218, 501] width 133 height 26
click at [205, 495] on link "Field History" at bounding box center [218, 501] width 133 height 26
click at [208, 493] on link "Field History" at bounding box center [218, 501] width 133 height 26
click at [194, 492] on link "Field History" at bounding box center [218, 501] width 133 height 26
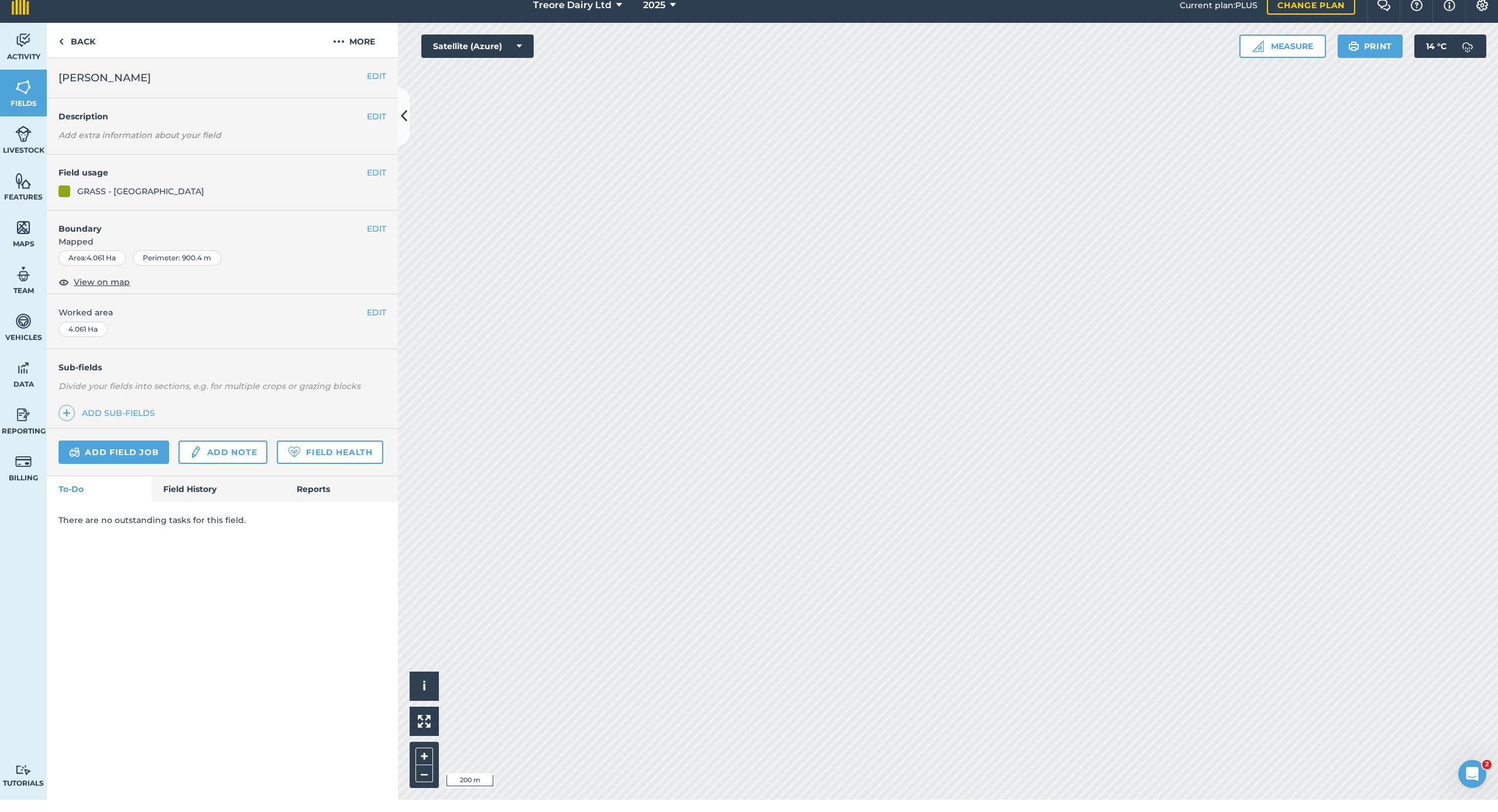
click at [179, 491] on link "Field History" at bounding box center [218, 501] width 133 height 26
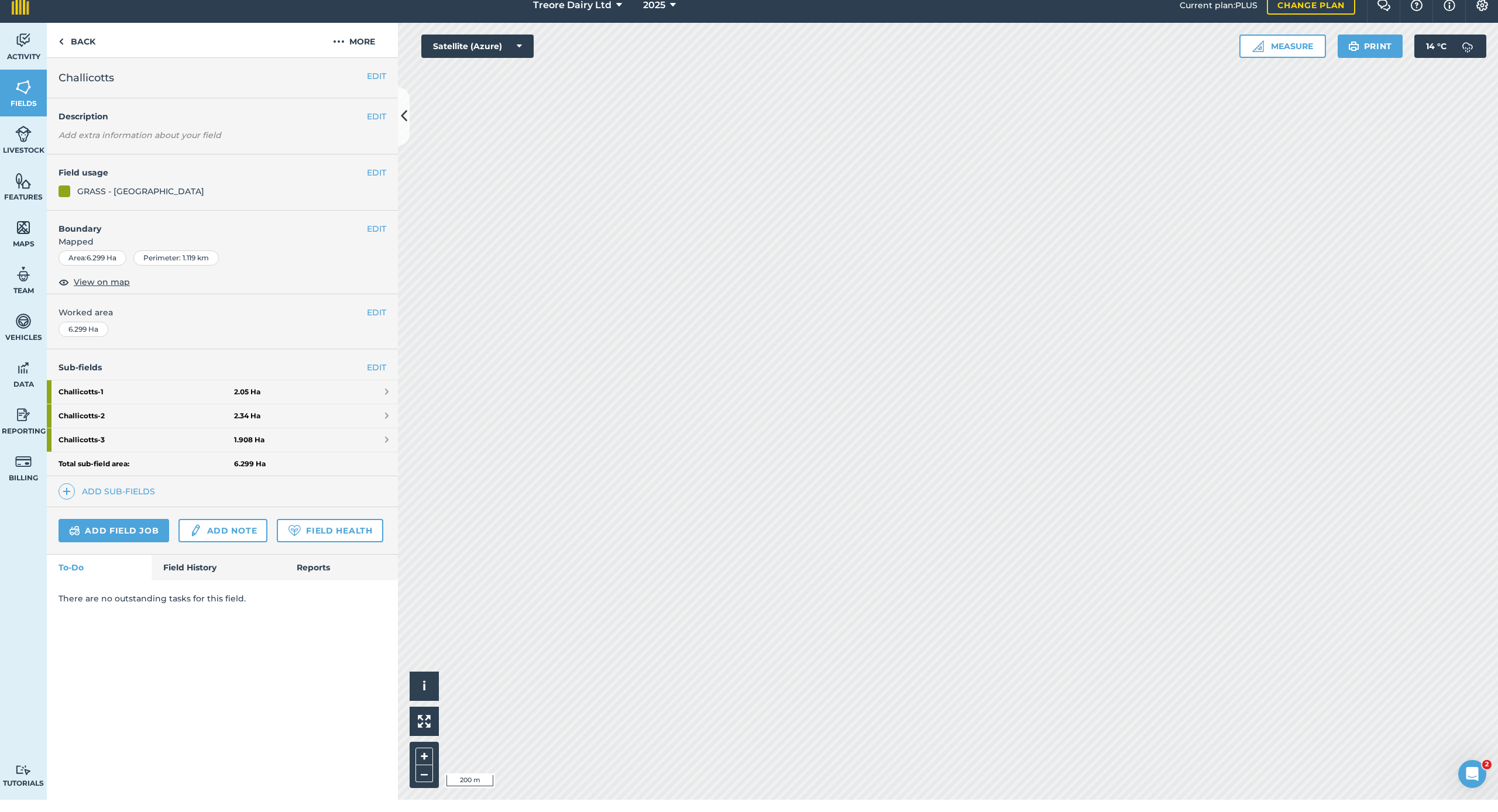
click at [216, 567] on link "Field History" at bounding box center [218, 580] width 133 height 26
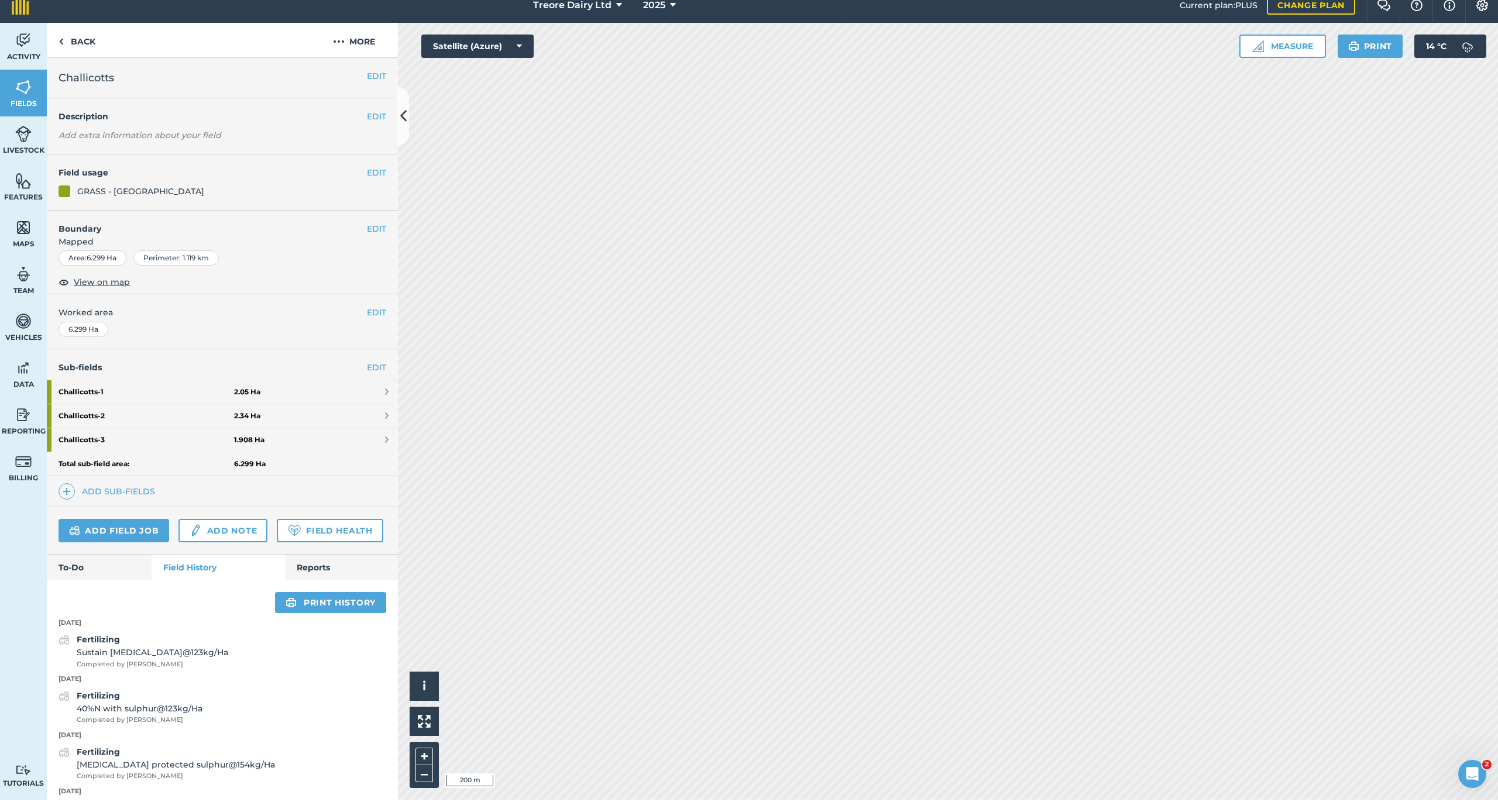
scroll to position [0, 1]
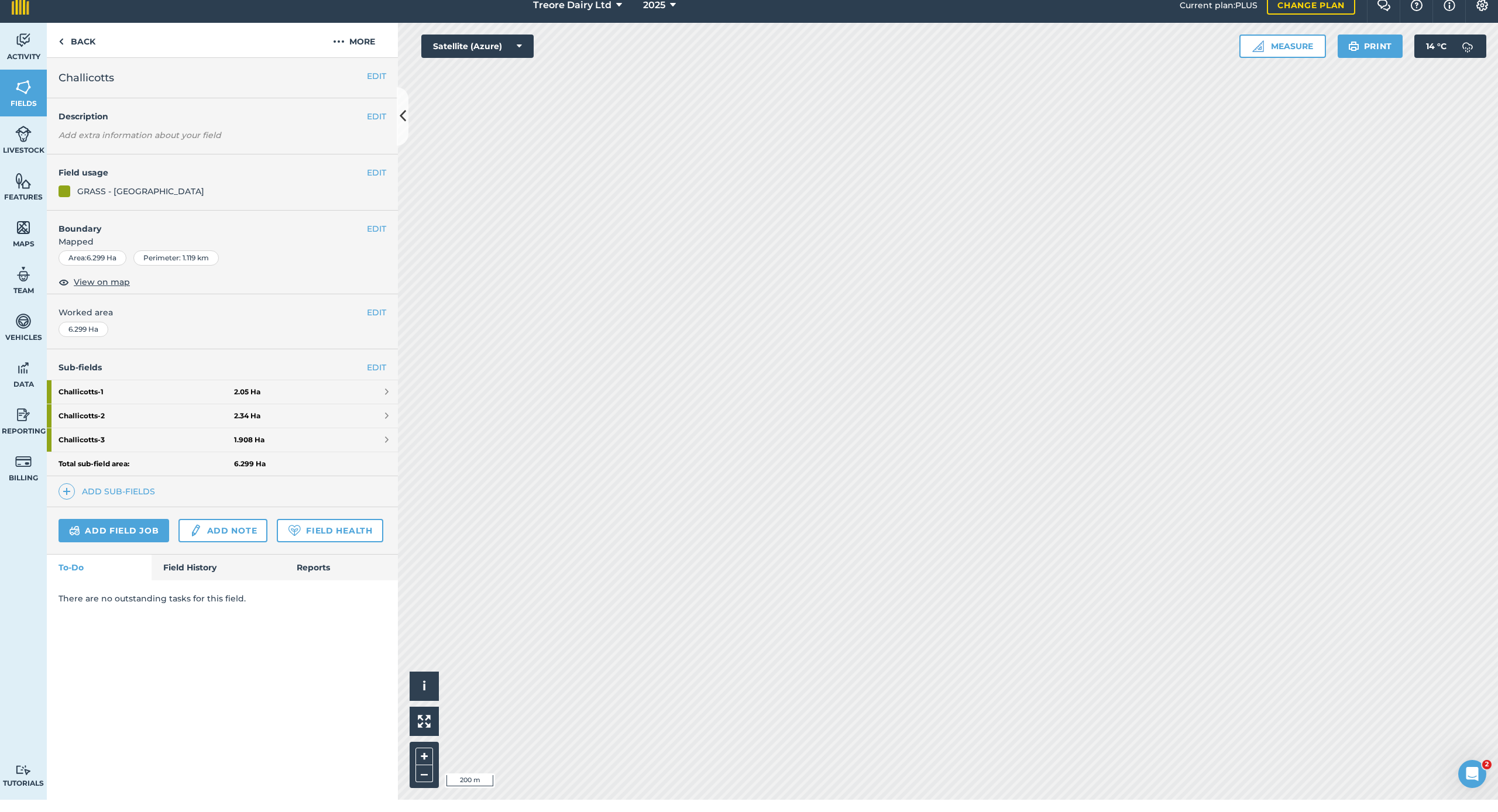
click at [218, 567] on link "Field History" at bounding box center [218, 580] width 133 height 26
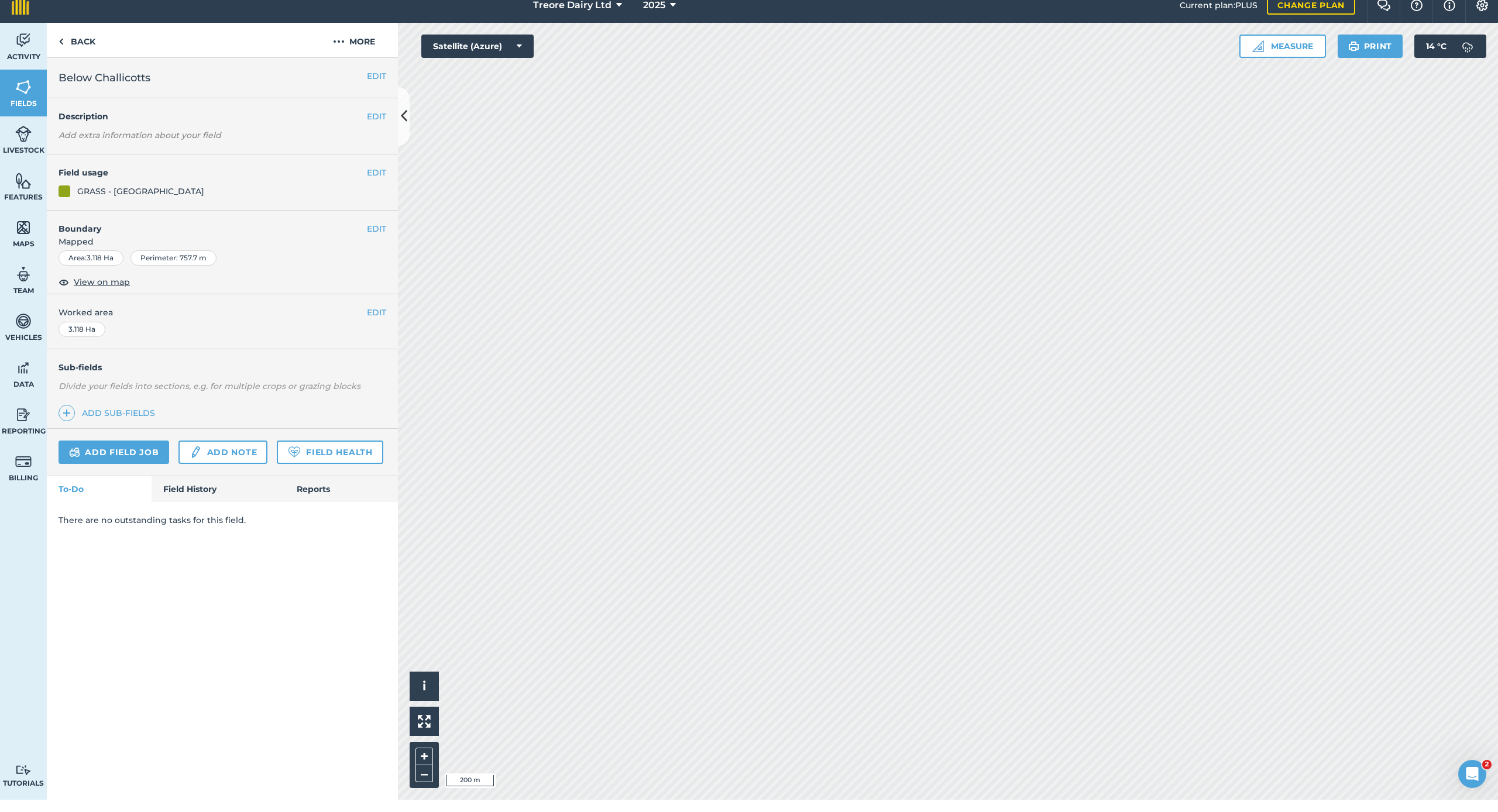
click at [224, 489] on link "Field History" at bounding box center [218, 501] width 133 height 26
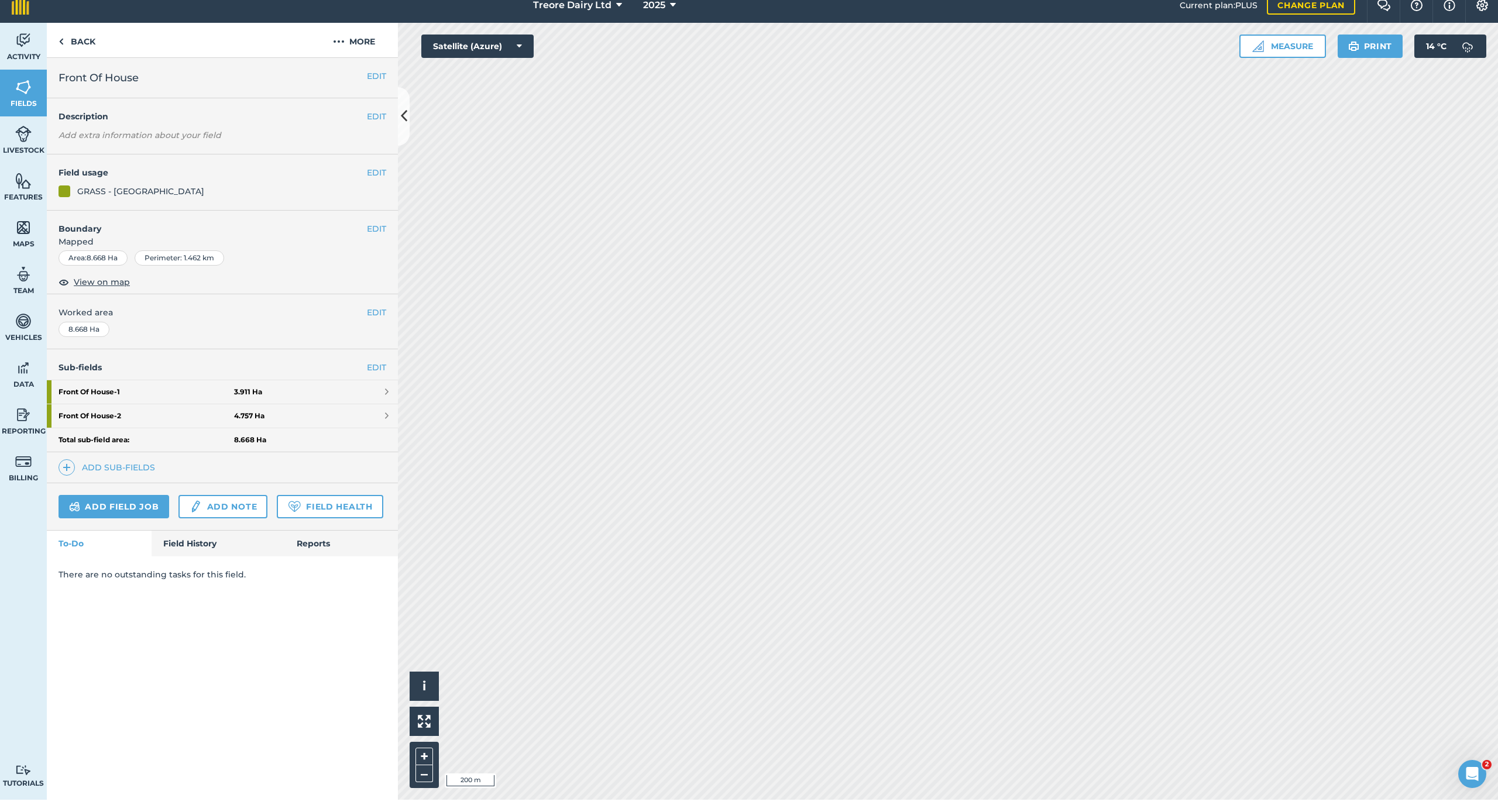
click at [186, 545] on link "Field History" at bounding box center [218, 556] width 133 height 26
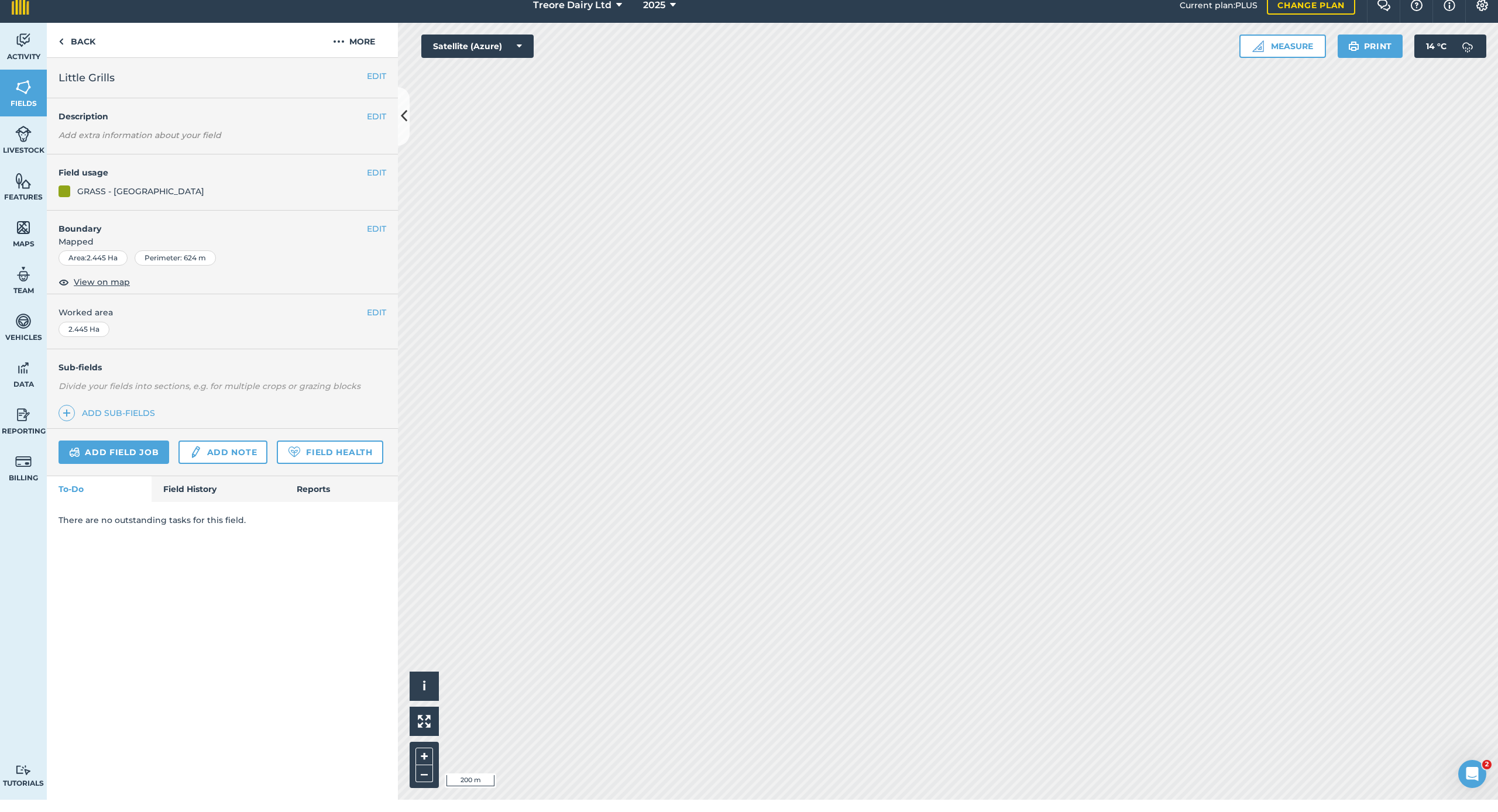
click at [214, 489] on link "Field History" at bounding box center [218, 501] width 133 height 26
click at [199, 489] on link "Field History" at bounding box center [218, 501] width 133 height 26
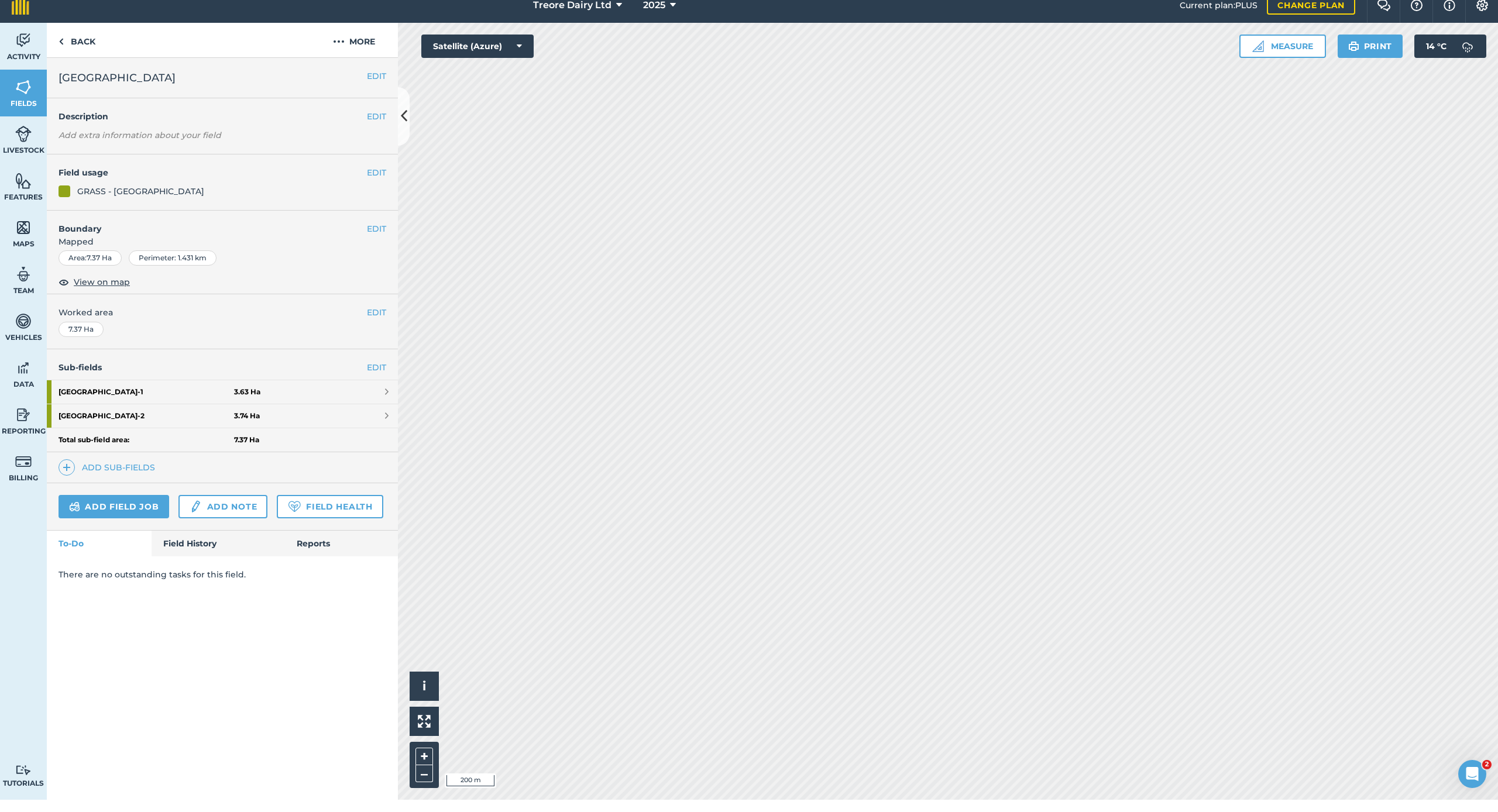
click at [211, 548] on link "Field History" at bounding box center [218, 556] width 133 height 26
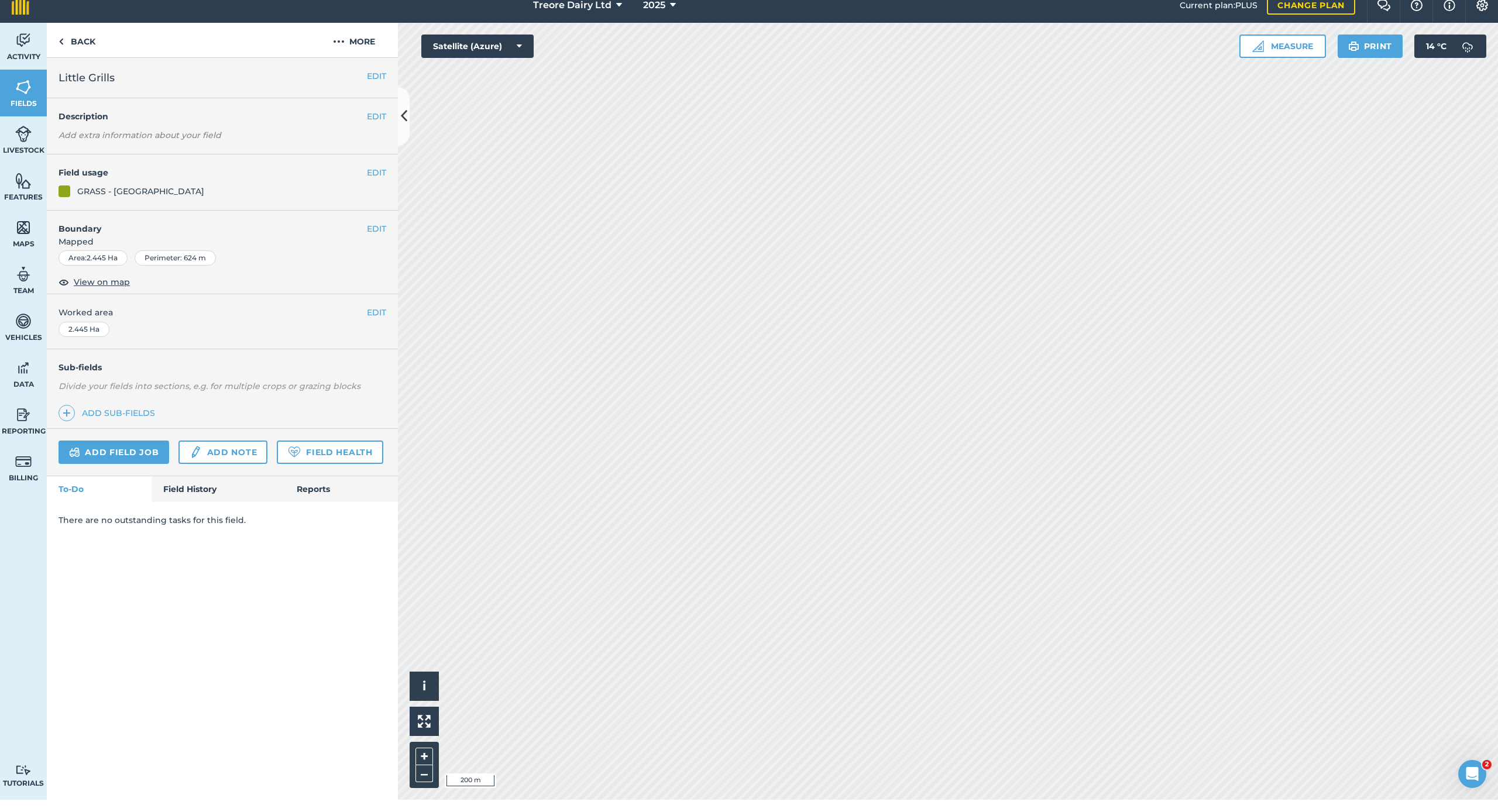
click at [227, 490] on link "Field History" at bounding box center [218, 501] width 133 height 26
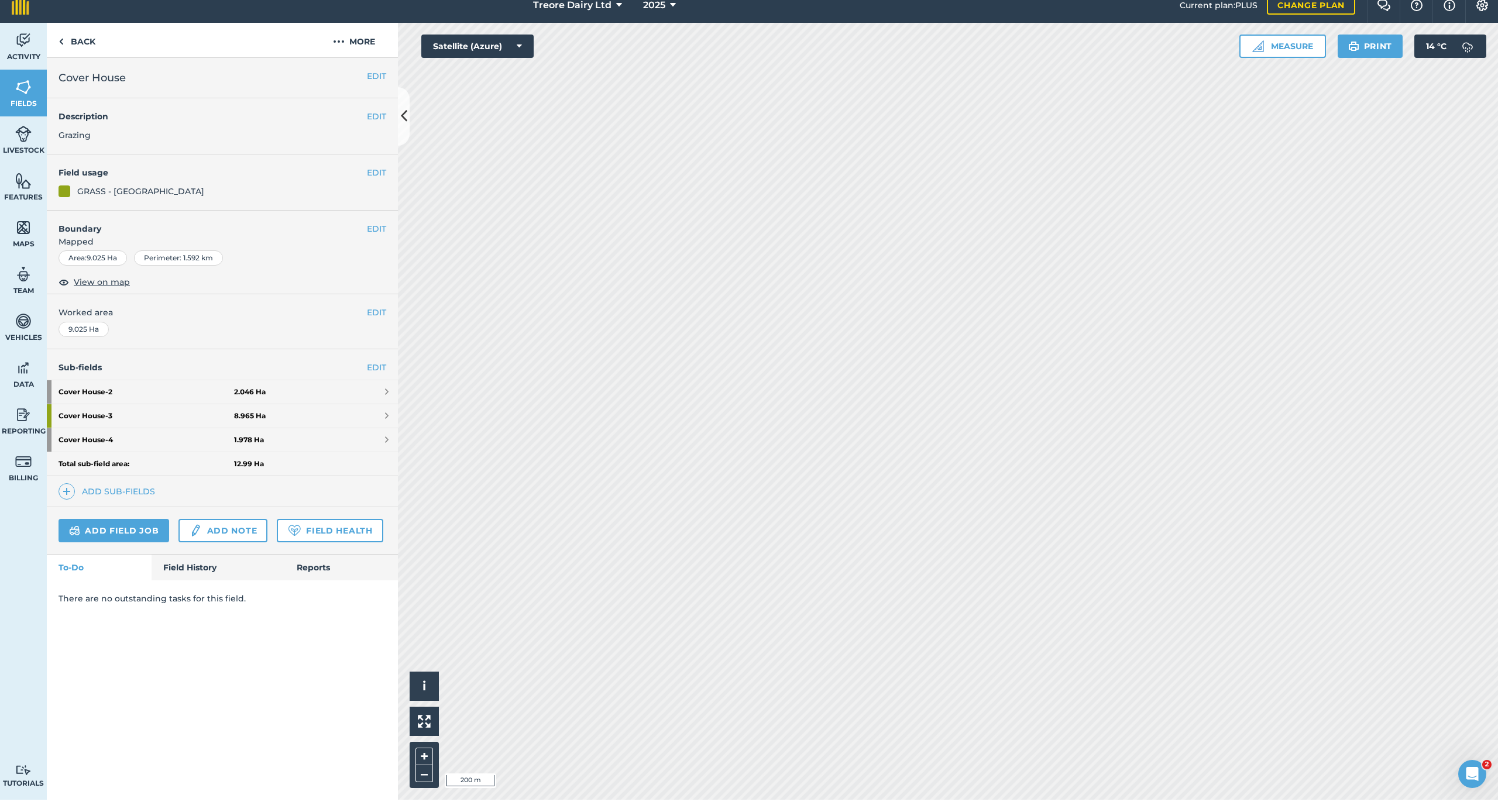
click at [175, 568] on link "Field History" at bounding box center [218, 580] width 133 height 26
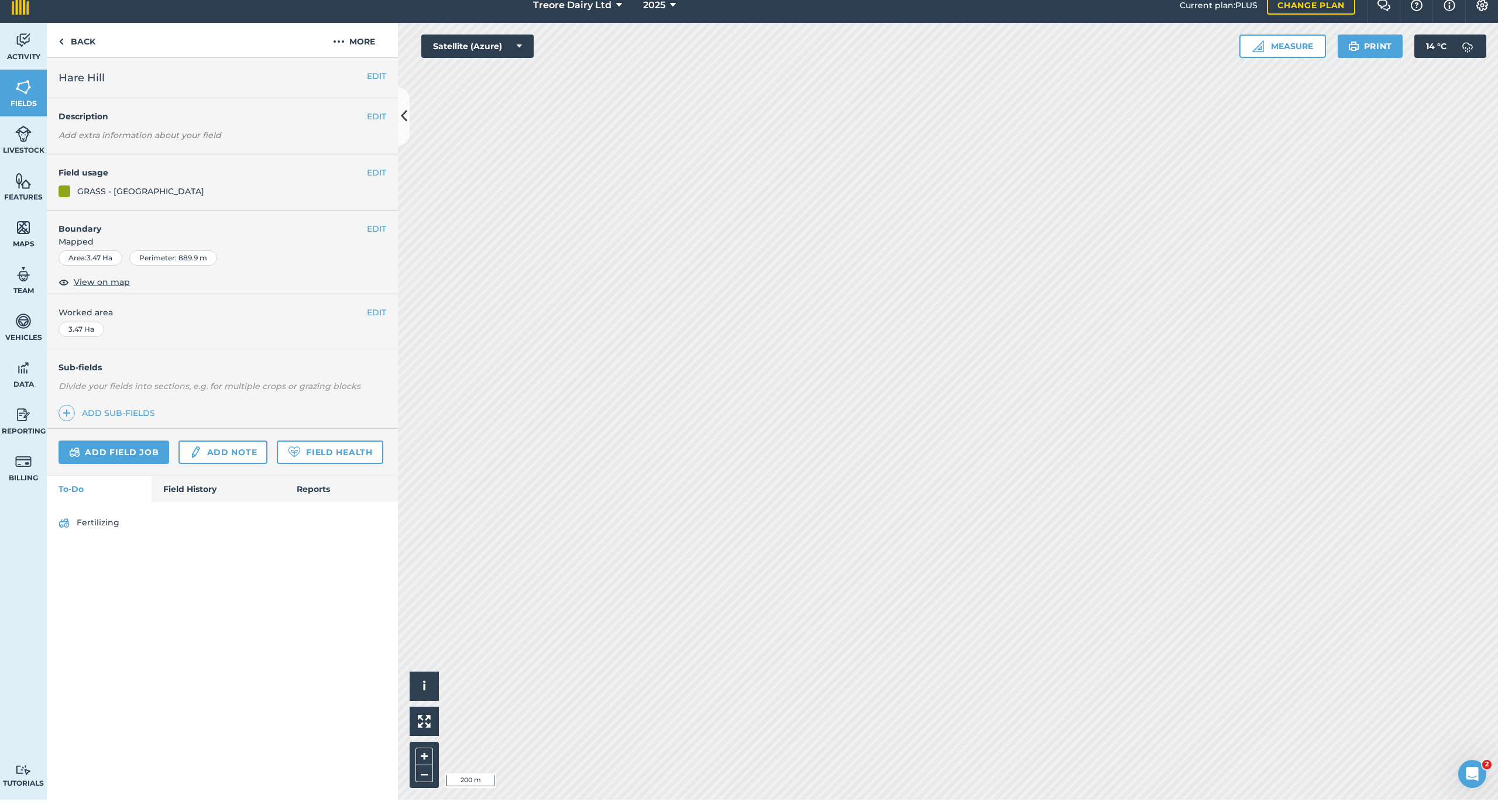
click at [164, 489] on link "Field History" at bounding box center [218, 501] width 133 height 26
click at [181, 489] on link "Field History" at bounding box center [218, 501] width 133 height 26
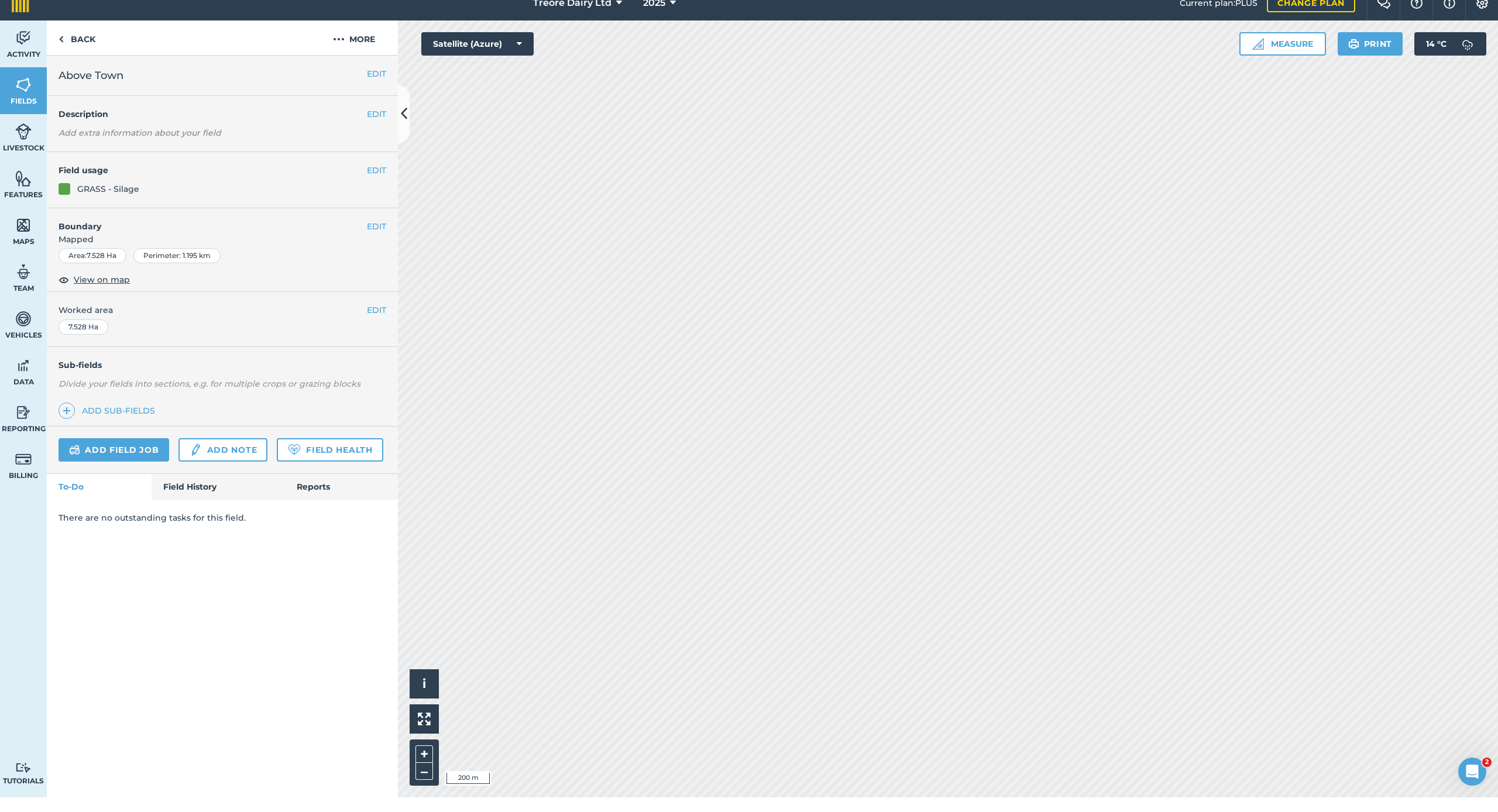
click at [237, 489] on link "Field History" at bounding box center [218, 501] width 133 height 26
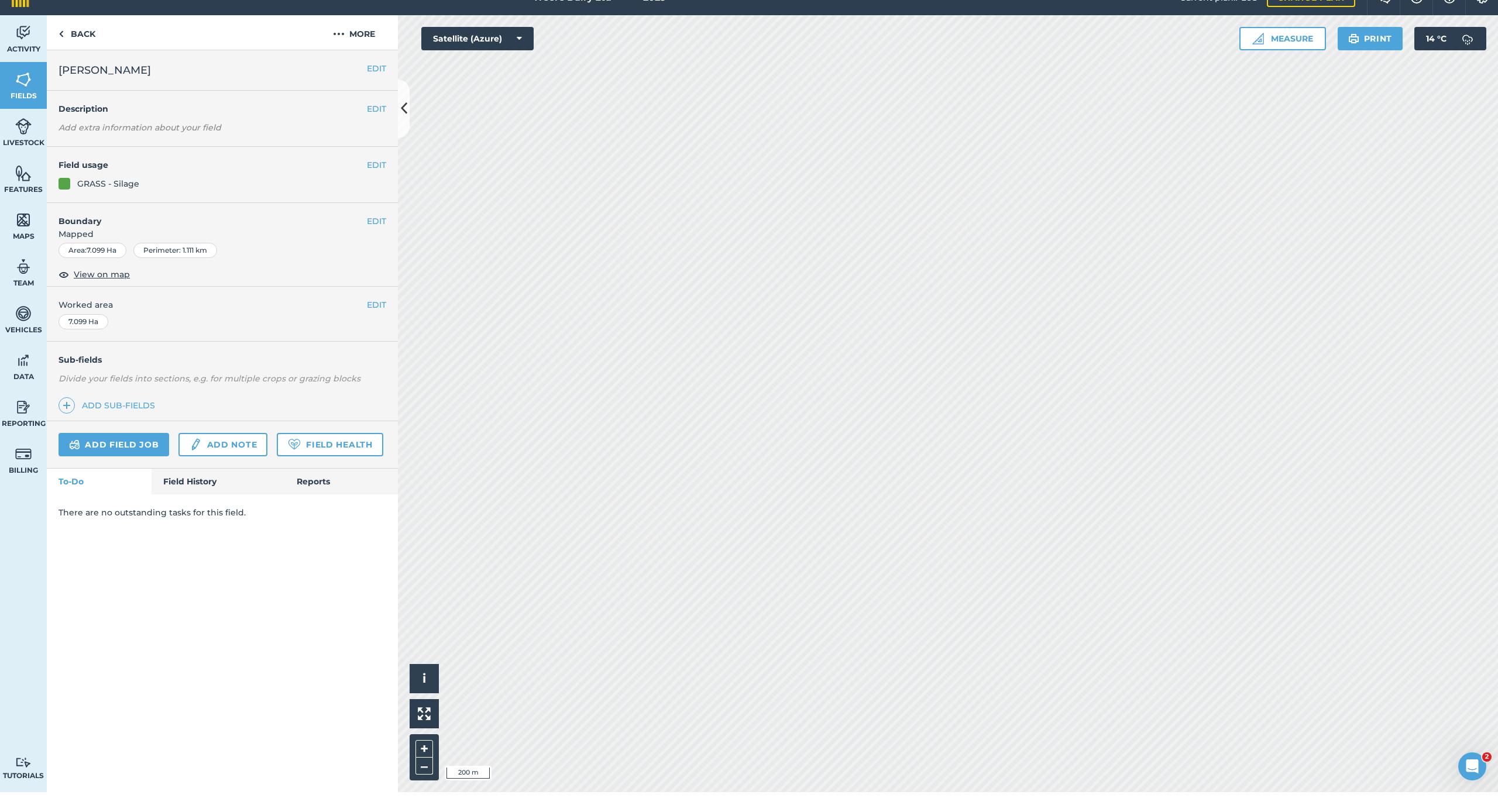
click at [228, 489] on link "Field History" at bounding box center [218, 501] width 133 height 26
click at [204, 489] on link "Field History" at bounding box center [218, 501] width 133 height 26
click at [214, 489] on link "Field History" at bounding box center [218, 501] width 133 height 26
click at [179, 489] on link "Field History" at bounding box center [218, 501] width 133 height 26
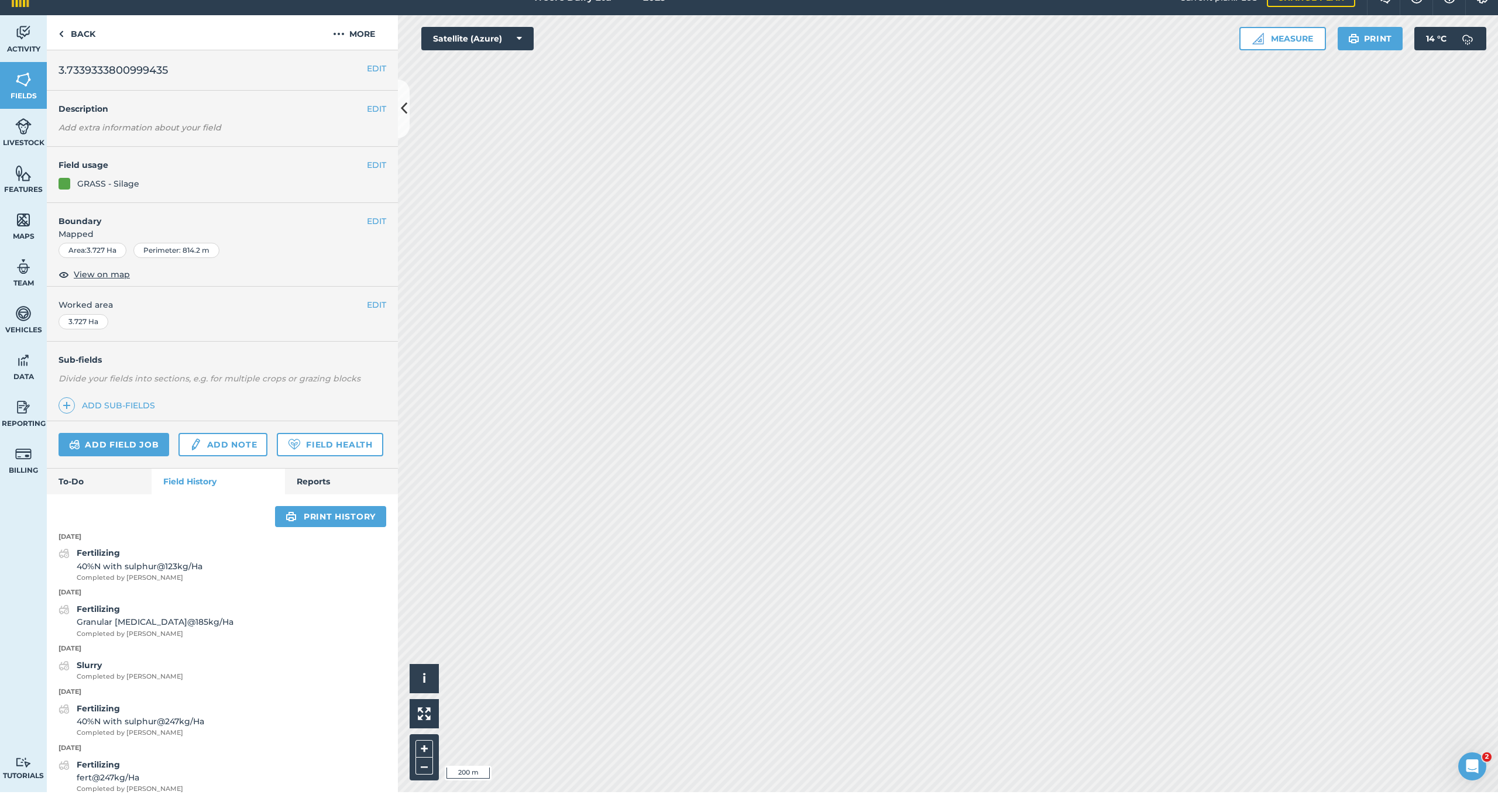
scroll to position [1, 0]
